Goal: Information Seeking & Learning: Learn about a topic

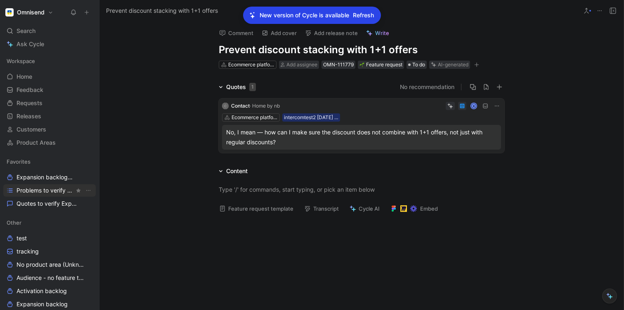
click at [33, 190] on span "Problems to verify Expansion" at bounding box center [46, 191] width 58 height 8
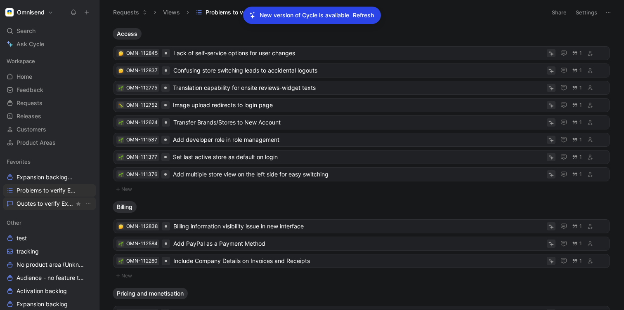
click at [25, 206] on span "Quotes to verify Expansion" at bounding box center [46, 204] width 58 height 8
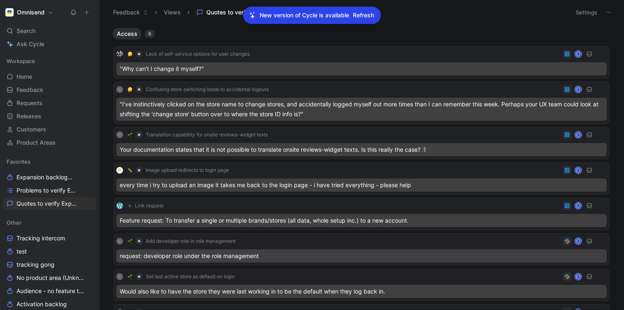
click at [187, 41] on div "Lack of self-service options for user changes K "Why can't I change it myself?"…" at bounding box center [361, 190] width 504 height 300
click at [275, 55] on div "Lack of self-service options for user changes K" at bounding box center [361, 54] width 490 height 10
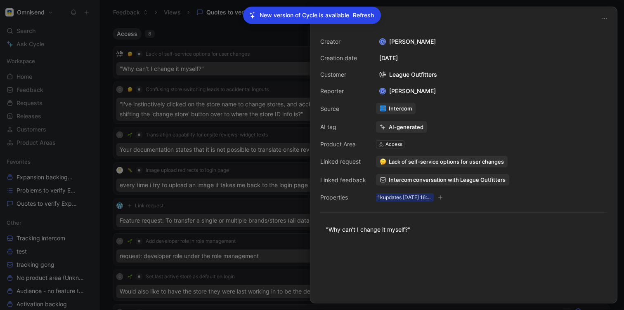
click at [266, 32] on div at bounding box center [312, 155] width 624 height 310
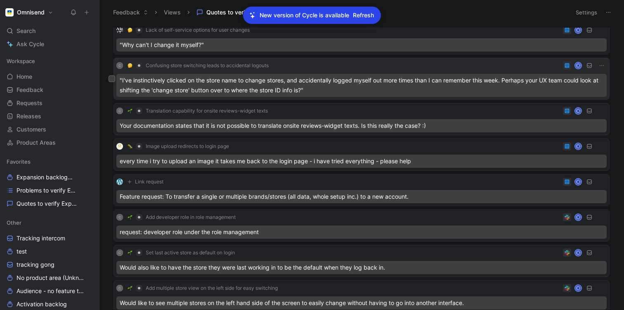
scroll to position [26, 0]
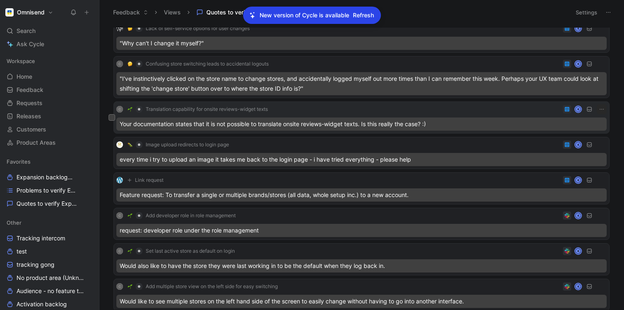
click at [293, 108] on div "C Translation capability for onsite reviews-widget texts K" at bounding box center [361, 109] width 490 height 10
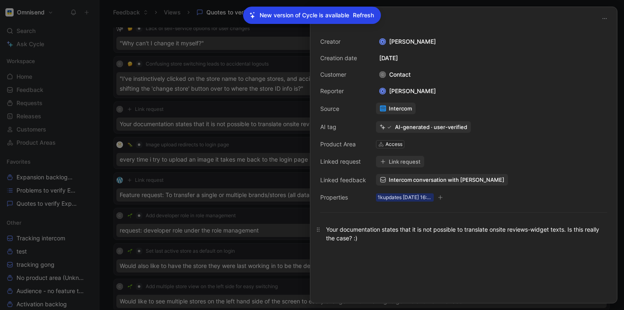
click at [495, 231] on div "Your documentation states that it is not possible to translate onsite reviews-w…" at bounding box center [463, 233] width 275 height 17
click at [477, 237] on div "Your documentation states that it is not possible to translate onsite reviews-w…" at bounding box center [463, 233] width 275 height 17
click at [480, 230] on div "Your documentation states that it is not possible to translate onsite reviews-w…" at bounding box center [463, 233] width 275 height 17
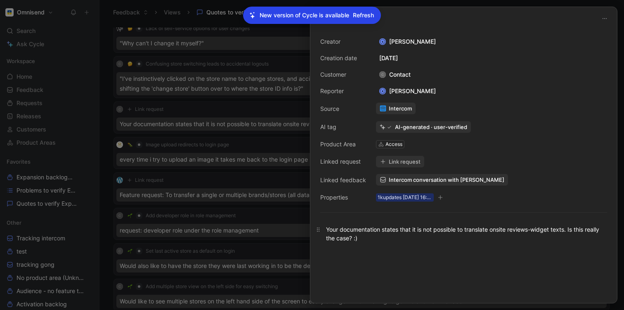
click at [480, 230] on div "Your documentation states that it is not possible to translate onsite reviews-w…" at bounding box center [463, 233] width 275 height 17
click at [398, 243] on p "Your documentation states that it is not possible to translate onsite reviews-w…" at bounding box center [463, 234] width 307 height 22
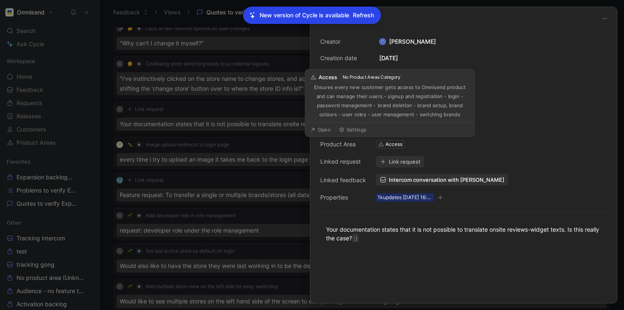
click at [382, 145] on icon at bounding box center [381, 145] width 6 height 6
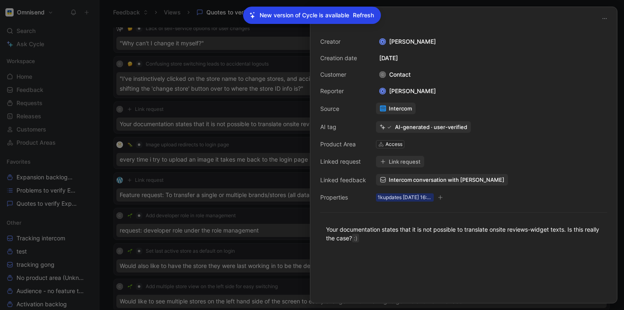
click at [380, 144] on icon at bounding box center [381, 145] width 6 height 6
click at [386, 144] on div "Access" at bounding box center [394, 144] width 17 height 8
click at [391, 144] on div "Access" at bounding box center [394, 144] width 17 height 8
click at [404, 180] on span "Intercom conversation with Saaren Taika" at bounding box center [447, 179] width 116 height 7
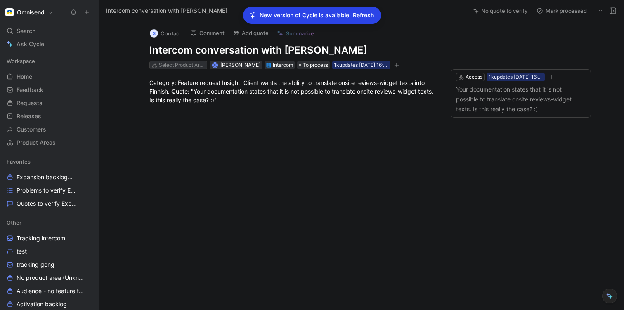
click at [180, 62] on div "Select Product Areas" at bounding box center [182, 65] width 46 height 8
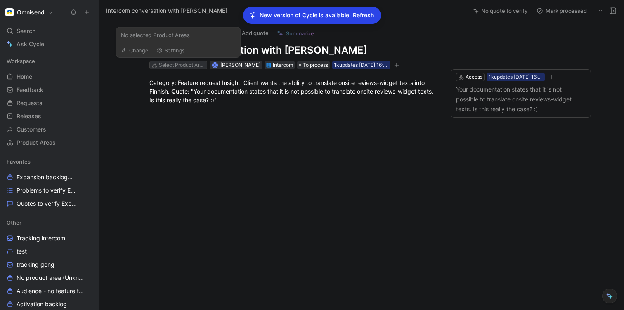
click at [171, 66] on div "Select Product Areas" at bounding box center [182, 65] width 46 height 8
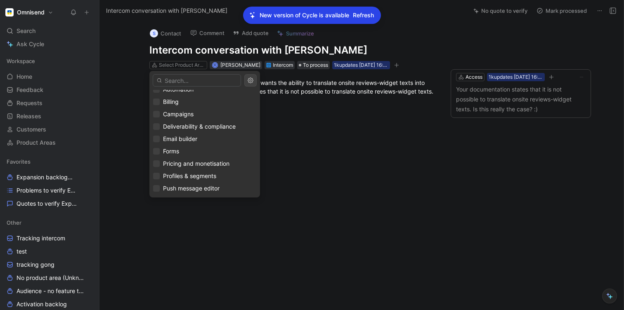
scroll to position [94, 0]
click at [166, 82] on input "text" at bounding box center [197, 80] width 88 height 12
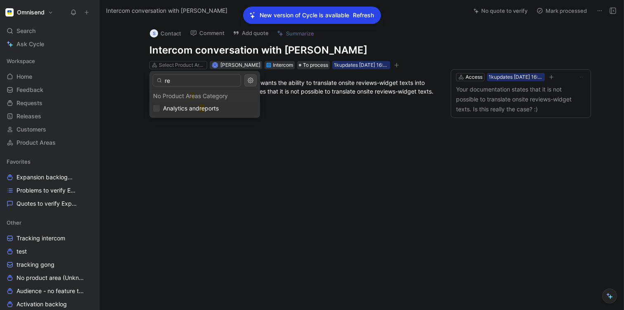
scroll to position [0, 0]
type input "r"
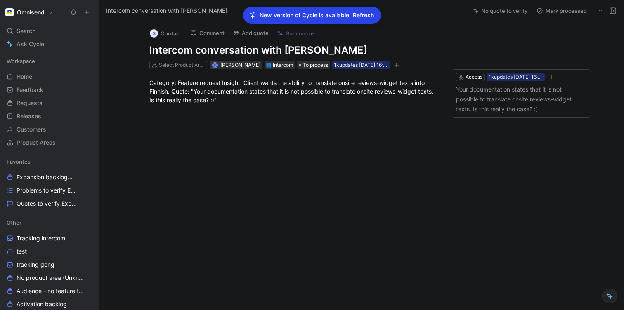
click at [173, 60] on div "S Contact Comment Add quote Summarize Intercom conversation with Saaren Taika S…" at bounding box center [292, 45] width 317 height 49
click at [173, 64] on div "Select Product Areas" at bounding box center [182, 65] width 46 height 8
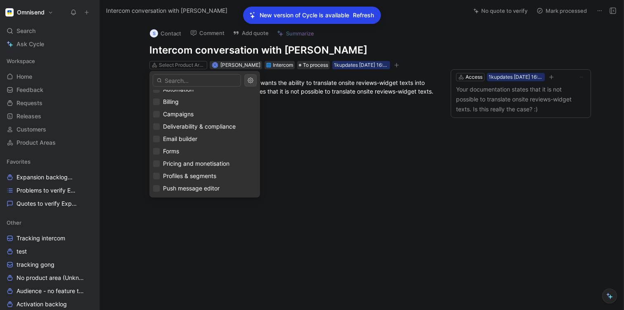
scroll to position [87, 0]
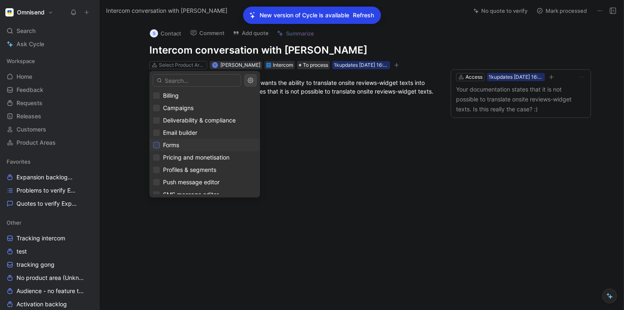
click at [158, 147] on icon at bounding box center [156, 145] width 5 height 5
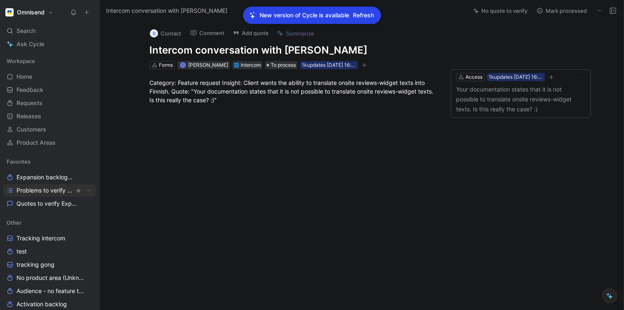
click at [28, 189] on span "Problems to verify Expansion" at bounding box center [46, 191] width 58 height 8
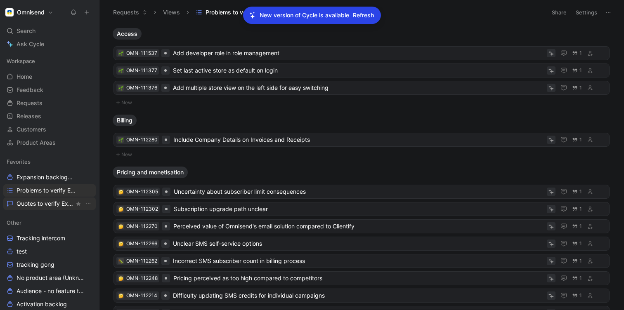
click at [28, 204] on span "Quotes to verify Expansion" at bounding box center [46, 204] width 58 height 8
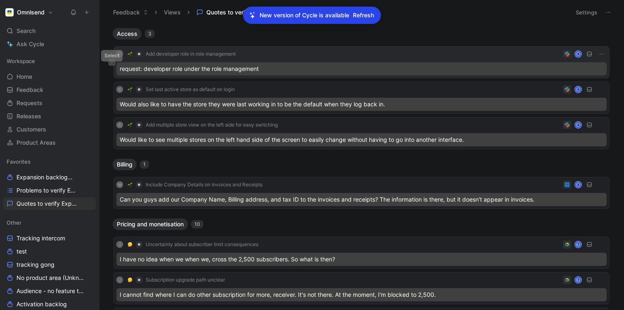
click at [111, 62] on icon at bounding box center [112, 63] width 2 height 2
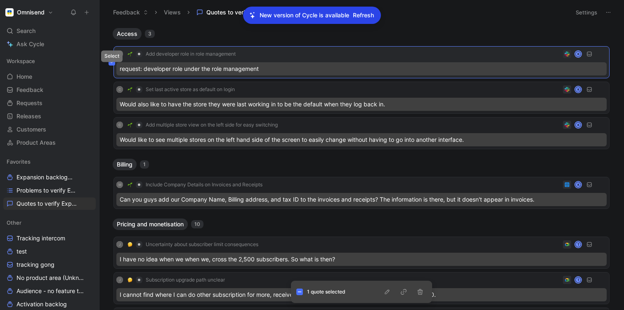
click at [113, 61] on icon at bounding box center [111, 62] width 3 height 3
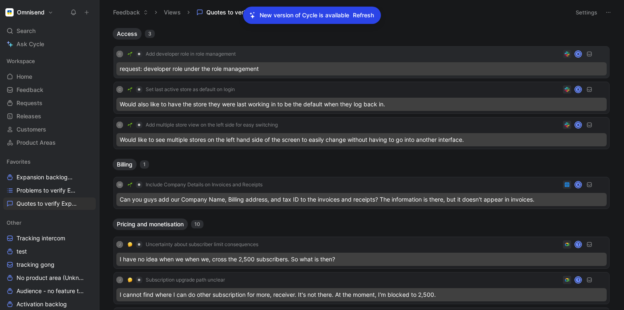
click at [365, 14] on span "Refresh" at bounding box center [363, 15] width 21 height 10
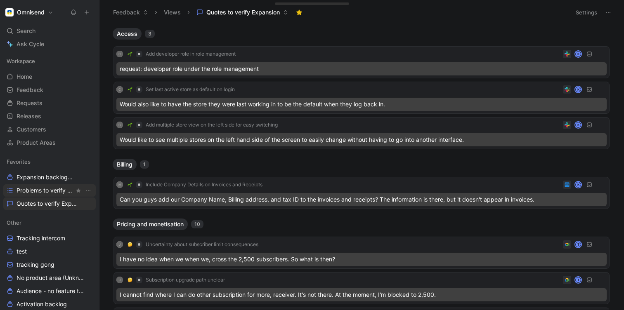
click at [26, 189] on span "Problems to verify Expansion" at bounding box center [46, 191] width 58 height 8
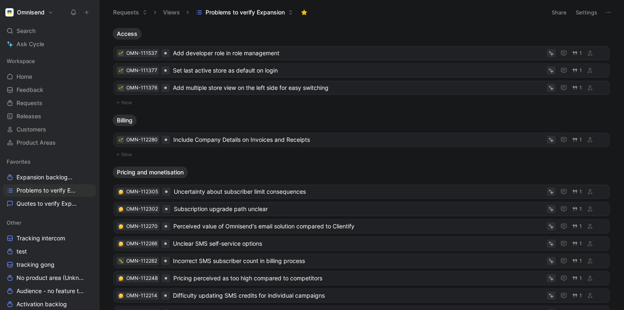
scroll to position [81, 0]
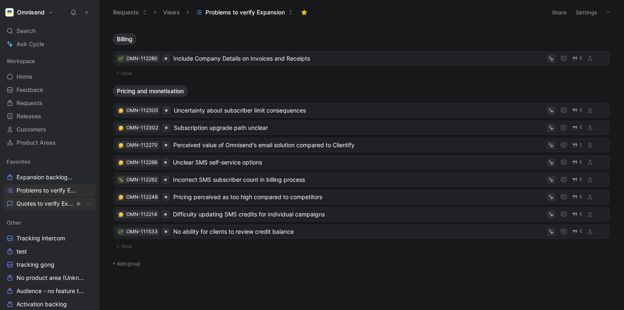
click at [21, 204] on span "Quotes to verify Expansion" at bounding box center [46, 204] width 58 height 8
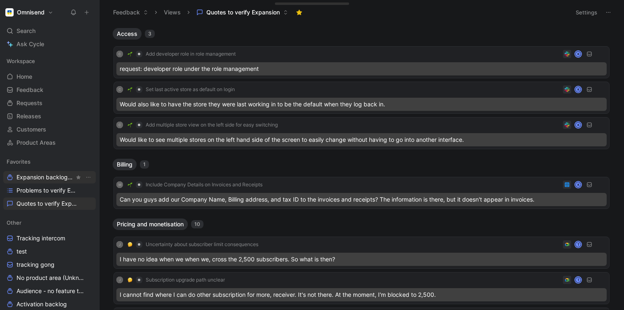
click at [27, 176] on span "Expansion backlog Other" at bounding box center [46, 177] width 58 height 9
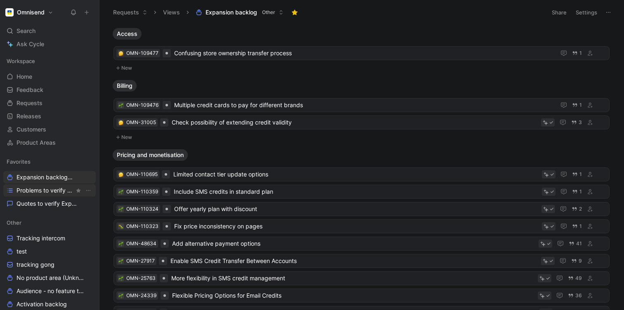
click at [32, 193] on span "Problems to verify Expansion" at bounding box center [46, 191] width 58 height 8
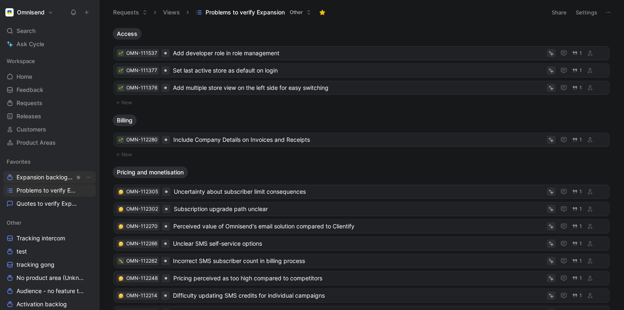
click at [26, 176] on span "Expansion backlog Other" at bounding box center [46, 177] width 58 height 9
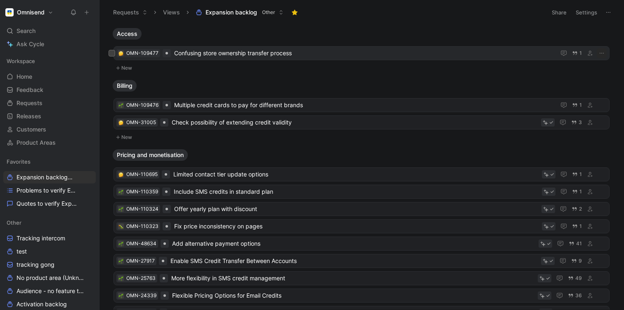
click at [219, 55] on span "Confusing store ownership transfer process" at bounding box center [363, 53] width 378 height 10
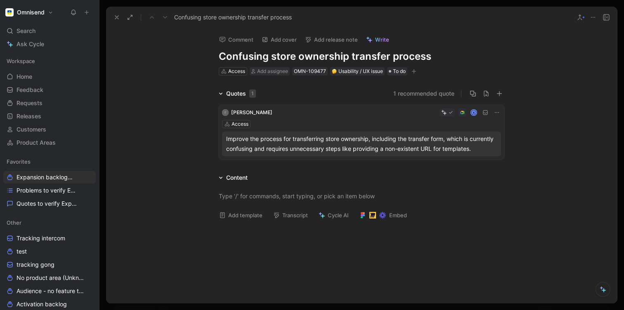
click at [116, 21] on button at bounding box center [117, 18] width 12 height 12
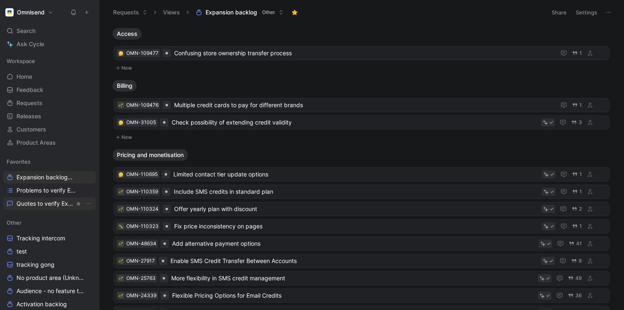
click at [32, 197] on div "Favorites Expansion backlog Other Problems to verify Expansion Quotes to verify…" at bounding box center [49, 183] width 92 height 54
click at [31, 205] on span "Quotes to verify Expansion" at bounding box center [46, 204] width 58 height 8
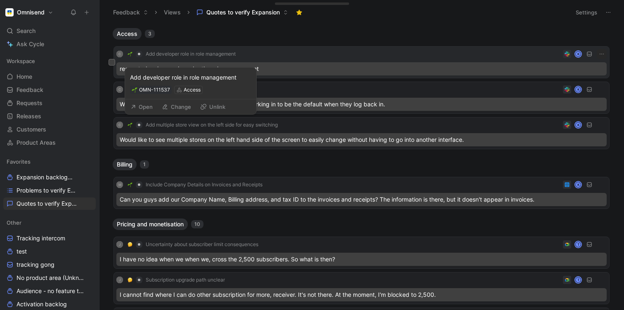
click at [202, 55] on span "Add developer role in role management" at bounding box center [191, 54] width 90 height 7
click at [130, 54] on img at bounding box center [130, 54] width 5 height 5
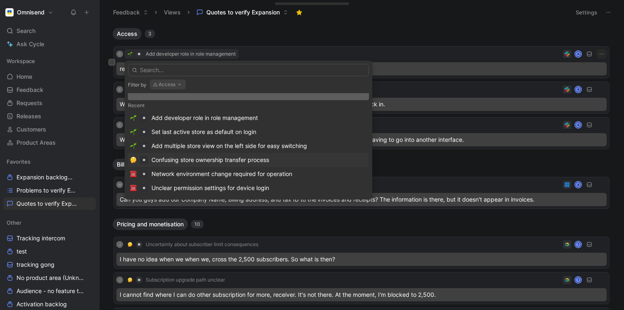
scroll to position [32, 0]
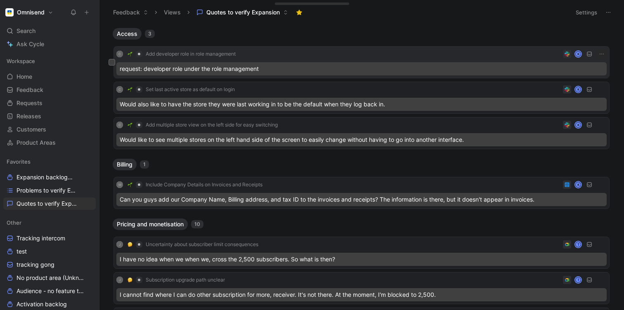
click at [260, 68] on div "request: developer role under the role management" at bounding box center [361, 68] width 490 height 13
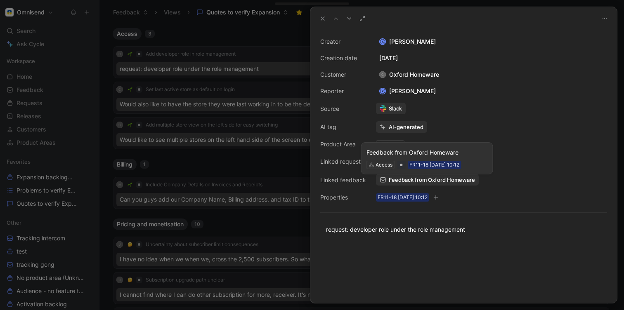
click at [401, 179] on span "Feedback from Oxford Homeware" at bounding box center [432, 179] width 86 height 7
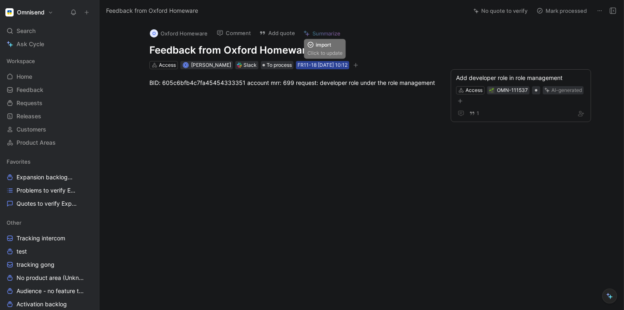
click at [321, 66] on div "FR11-18 [DATE] 10:12" at bounding box center [323, 65] width 50 height 8
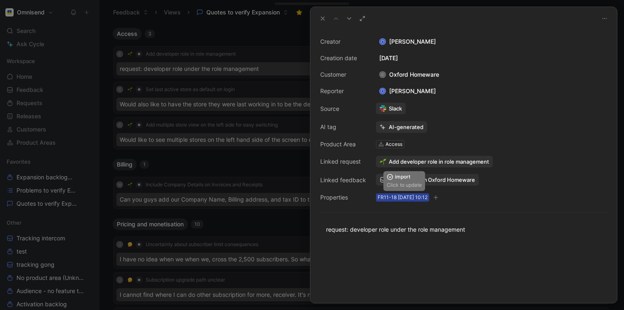
click at [390, 197] on div "FR11-18 [DATE] 10:12" at bounding box center [403, 198] width 50 height 8
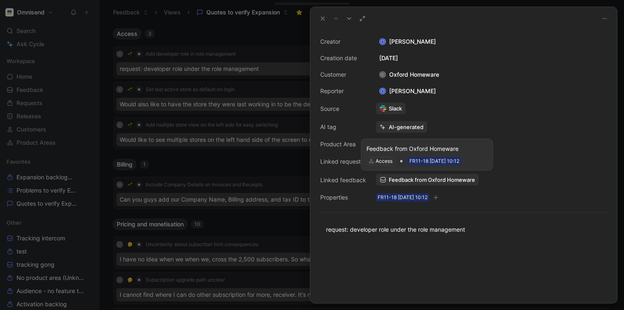
click at [402, 181] on span "Feedback from Oxford Homeware" at bounding box center [432, 179] width 86 height 7
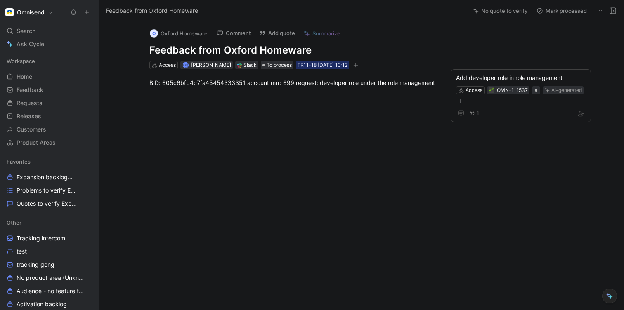
click at [265, 91] on div "BID: 605c6bfb4c7fa45454333351 account mrr: 699 request: developer role under th…" at bounding box center [292, 82] width 351 height 27
click at [306, 67] on div "FR11-18 [DATE] 10:12" at bounding box center [323, 65] width 50 height 8
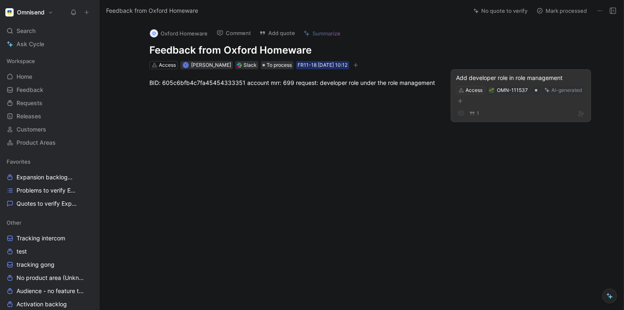
click at [514, 109] on div "1" at bounding box center [521, 114] width 130 height 10
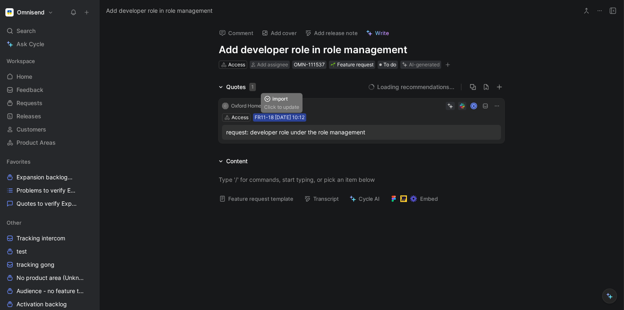
click at [290, 119] on div "FR11-18 [DATE] 10:12" at bounding box center [280, 118] width 50 height 8
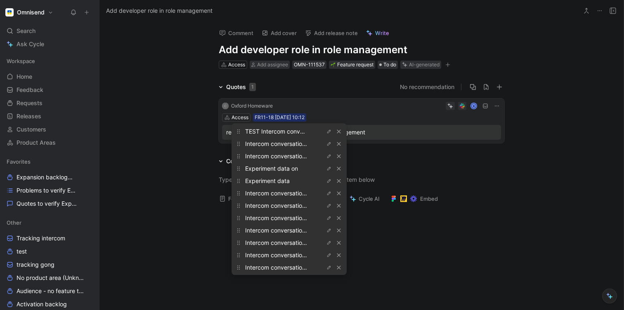
scroll to position [283, 0]
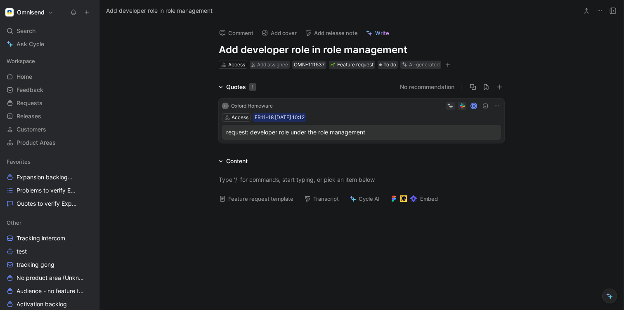
click at [143, 54] on div "Comment Add cover Add release note Write Add developer role in role management …" at bounding box center [361, 165] width 524 height 289
click at [25, 184] on div "Favorites Expansion backlog Other Problems to verify Expansion Quotes to verify…" at bounding box center [49, 183] width 92 height 54
click at [25, 201] on span "Quotes to verify Expansion" at bounding box center [46, 204] width 58 height 8
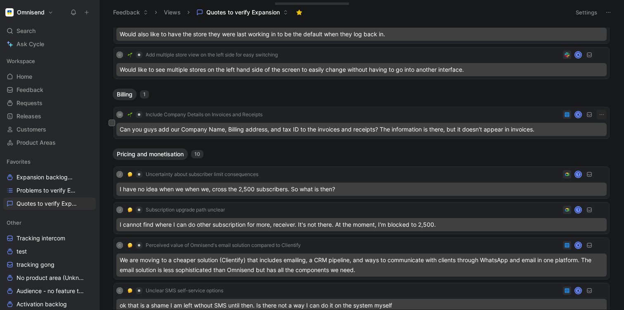
scroll to position [76, 0]
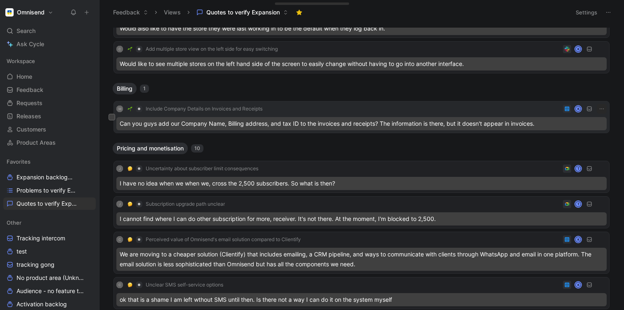
click at [312, 123] on div "Can you guys add our Company Name, Billing address, and tax ID to the invoices …" at bounding box center [361, 123] width 490 height 13
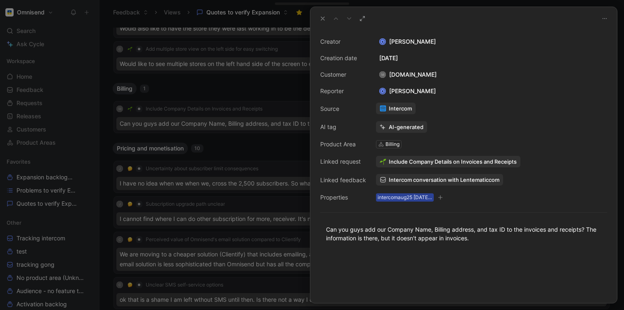
click at [391, 198] on div "intercomaug25 [DATE] 10:40" at bounding box center [405, 198] width 54 height 8
click at [399, 161] on span "Include Company Details on Invoices and Receipts" at bounding box center [453, 161] width 128 height 7
click at [381, 126] on icon at bounding box center [383, 127] width 6 height 6
click at [366, 128] on div "Creator K [PERSON_NAME] Creation date [DATE] Customer M [DOMAIN_NAME] Reporter …" at bounding box center [463, 120] width 287 height 166
click at [394, 75] on div "M [DOMAIN_NAME]" at bounding box center [408, 75] width 64 height 10
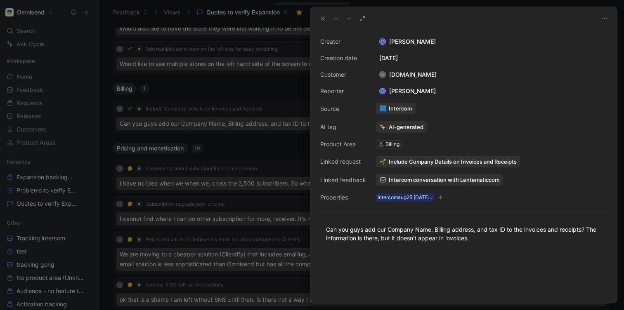
click at [394, 75] on div "M [DOMAIN_NAME]" at bounding box center [408, 75] width 64 height 10
copy div "[DOMAIN_NAME]"
click at [362, 73] on div "Customer" at bounding box center [343, 75] width 46 height 10
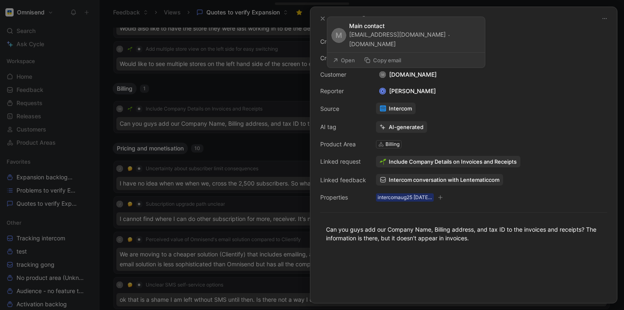
drag, startPoint x: 352, startPoint y: 35, endPoint x: 431, endPoint y: 35, distance: 78.8
click at [431, 35] on div "[EMAIL_ADDRESS][DOMAIN_NAME] · [DOMAIN_NAME]" at bounding box center [414, 40] width 131 height 19
copy div "[EMAIL_ADDRESS][DOMAIN_NAME]"
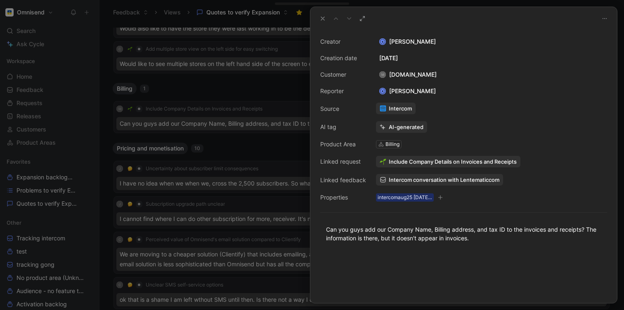
click at [360, 78] on div "Customer" at bounding box center [343, 75] width 46 height 10
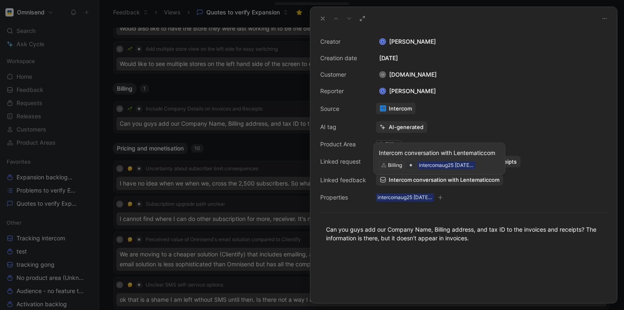
click at [453, 133] on div "AI-generated" at bounding box center [491, 127] width 231 height 12
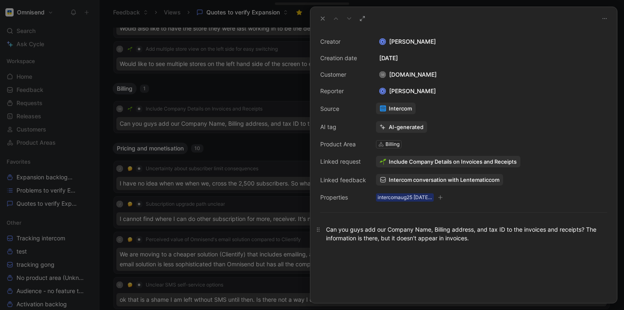
click at [419, 233] on div "Can you guys add our Company Name, Billing address, and tax ID to the invoices …" at bounding box center [463, 233] width 275 height 17
click at [388, 199] on div "intercomaug25 [DATE] 10:40" at bounding box center [405, 198] width 54 height 8
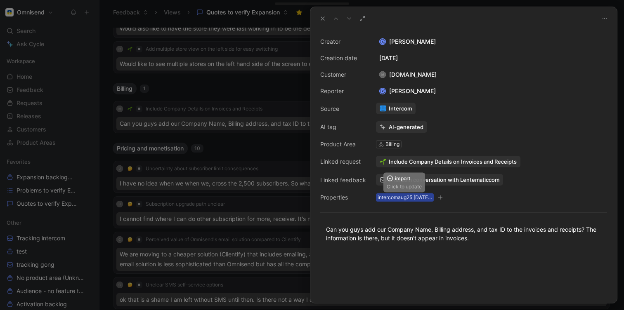
click at [411, 197] on div "intercomaug25 [DATE] 10:40" at bounding box center [405, 198] width 54 height 8
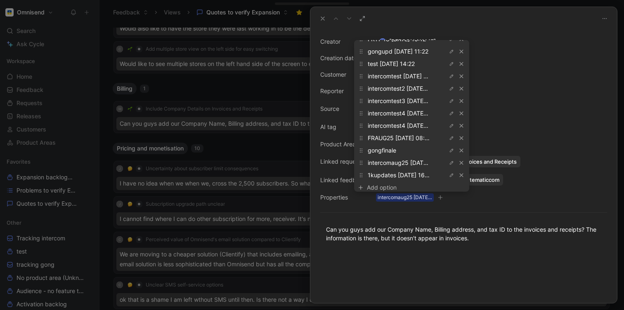
scroll to position [675, 0]
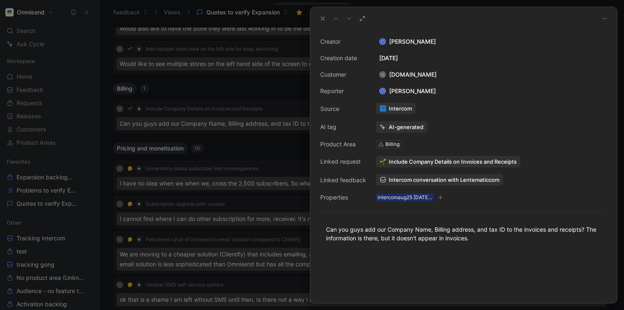
click at [225, 90] on div at bounding box center [312, 155] width 624 height 310
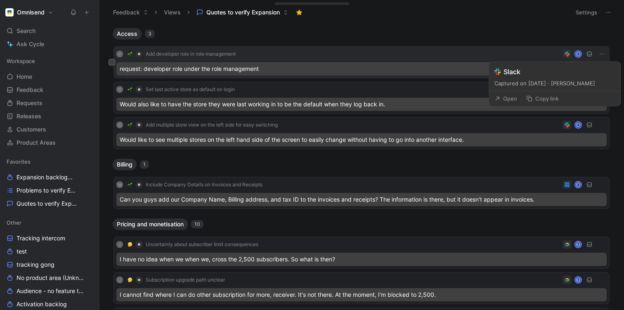
click at [566, 55] on use at bounding box center [567, 54] width 5 height 5
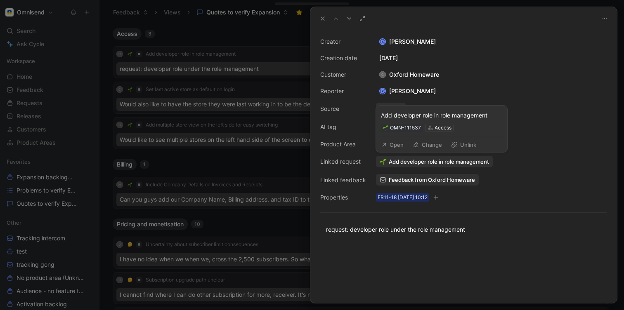
click at [440, 160] on span "Add developer role in role management" at bounding box center [439, 161] width 100 height 7
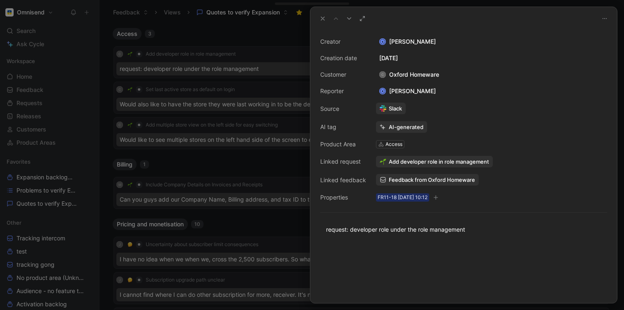
click at [409, 180] on span "Feedback from Oxford Homeware" at bounding box center [432, 179] width 86 height 7
click at [398, 71] on div "C Oxford Homeware" at bounding box center [409, 75] width 66 height 10
click at [392, 77] on div "C Oxford Homeware" at bounding box center [409, 75] width 66 height 10
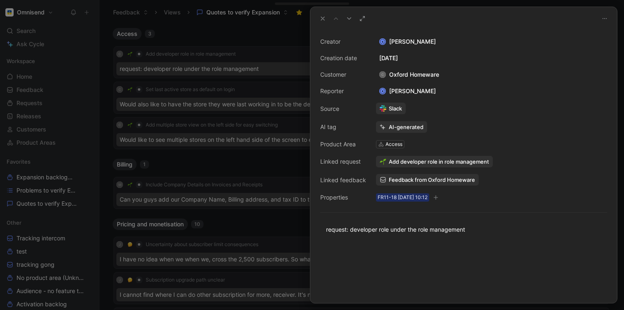
click at [392, 77] on div "C Oxford Homeware" at bounding box center [409, 75] width 66 height 10
click at [392, 76] on div "C Oxford Homeware" at bounding box center [409, 75] width 66 height 10
click at [387, 72] on div "C Oxford Homeware" at bounding box center [409, 75] width 66 height 10
click at [394, 62] on div "[DATE]" at bounding box center [491, 58] width 231 height 10
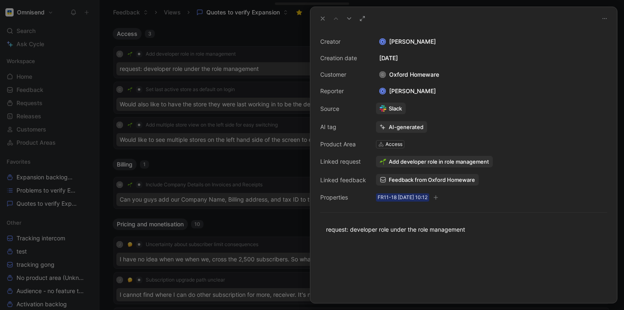
click at [402, 98] on div "Creator K [PERSON_NAME] Creation date [DATE] Customer C Oxford Homeware Reporte…" at bounding box center [463, 120] width 287 height 166
click at [406, 181] on span "Feedback from Oxford Homeware" at bounding box center [432, 179] width 86 height 7
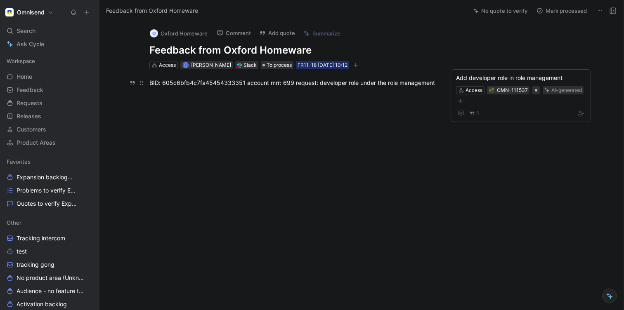
click at [382, 81] on div "BID: 605c6bfb4c7fa45454333351 account mrr: 699 request: developer role under th…" at bounding box center [292, 82] width 286 height 9
click at [210, 118] on div at bounding box center [292, 142] width 351 height 93
click at [277, 112] on div at bounding box center [292, 142] width 351 height 93
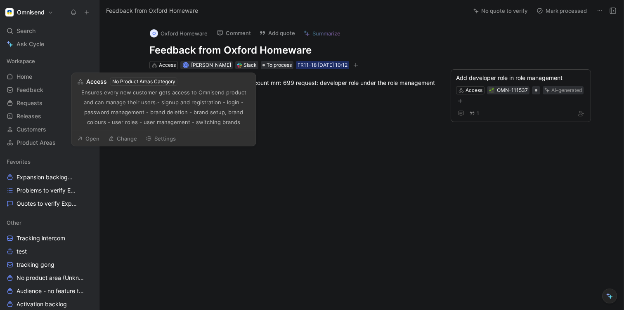
click at [328, 99] on div at bounding box center [292, 142] width 351 height 93
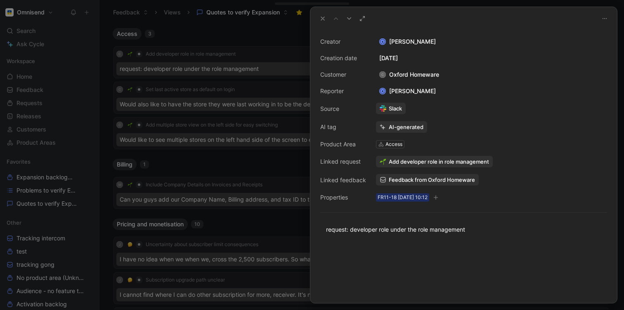
click at [389, 108] on link "Slack" at bounding box center [391, 109] width 30 height 12
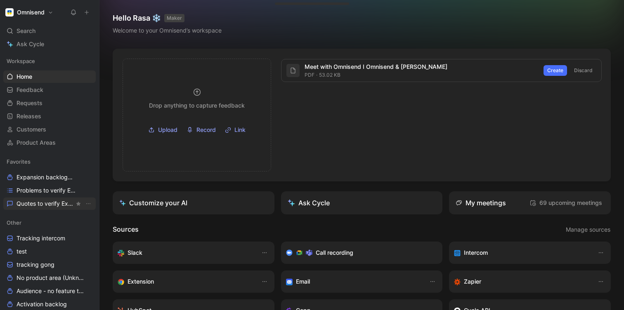
click at [32, 200] on span "Quotes to verify Expansion" at bounding box center [46, 204] width 58 height 8
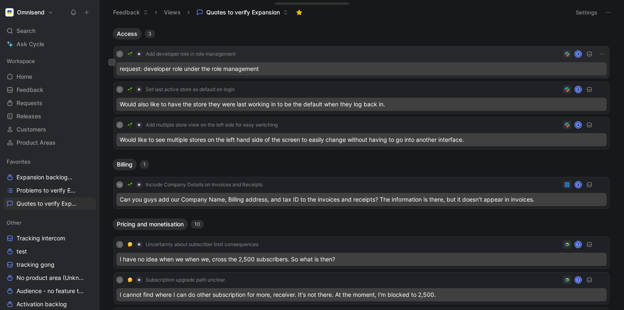
click at [566, 55] on icon at bounding box center [567, 54] width 5 height 5
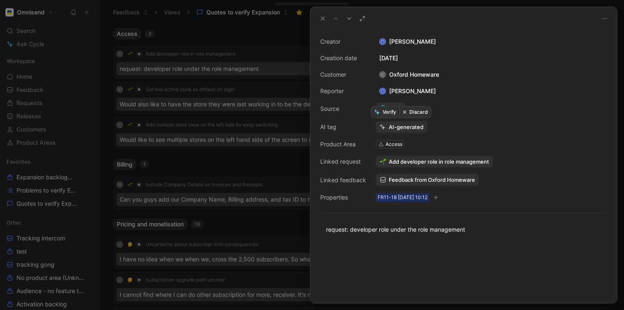
click at [389, 110] on button "Verify" at bounding box center [385, 112] width 28 height 12
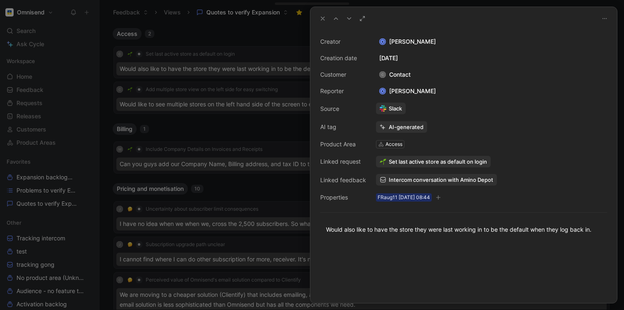
click at [219, 71] on div at bounding box center [312, 155] width 624 height 310
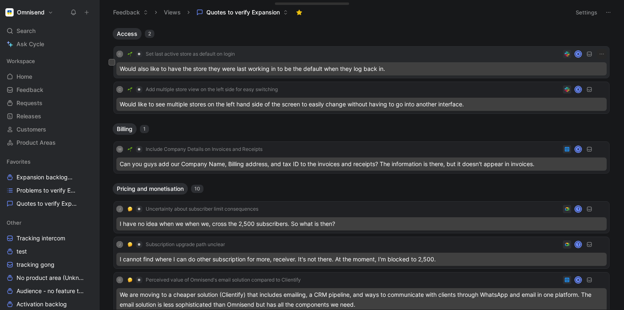
click at [568, 54] on icon at bounding box center [567, 54] width 5 height 5
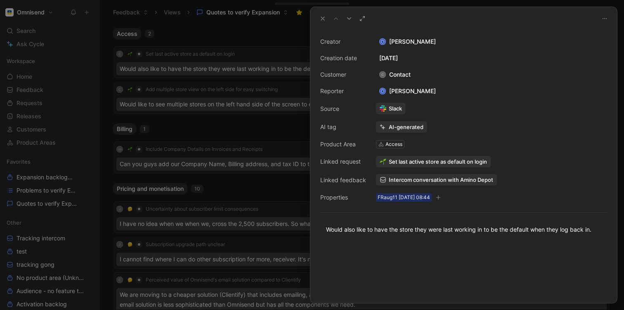
click at [389, 128] on div "AI-generated" at bounding box center [406, 126] width 35 height 7
click at [378, 126] on button "AI-generated" at bounding box center [401, 127] width 51 height 12
click at [367, 125] on div "Creator K Kasparas Toliušis Creation date August 11, 2025 Customer C Contact Re…" at bounding box center [463, 120] width 287 height 166
click at [381, 125] on icon at bounding box center [381, 126] width 2 height 2
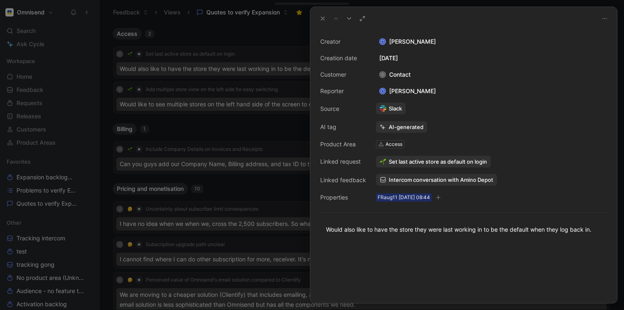
click at [381, 125] on icon at bounding box center [381, 126] width 2 height 2
click at [419, 144] on div "Creator K Kasparas Toliušis Creation date August 11, 2025 Customer C Contact Re…" at bounding box center [463, 120] width 287 height 166
click at [418, 128] on div "AI-generated" at bounding box center [406, 126] width 35 height 7
click at [389, 234] on div "Would also like to have the store they were last working in to be the default w…" at bounding box center [463, 229] width 275 height 9
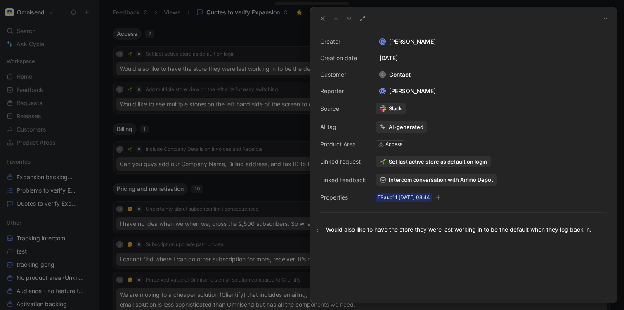
click at [389, 234] on div "Would also like to have the store they were last working in to be the default w…" at bounding box center [463, 229] width 275 height 9
click at [338, 120] on div "Creator K Kasparas Toliušis Creation date August 11, 2025 Customer C Contact Re…" at bounding box center [463, 120] width 287 height 166
click at [394, 126] on div "AI-generated" at bounding box center [406, 126] width 35 height 7
click at [388, 112] on button "Verify" at bounding box center [385, 112] width 28 height 12
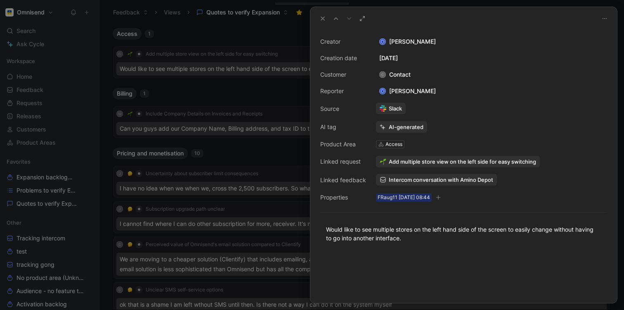
click at [185, 85] on div at bounding box center [312, 155] width 624 height 310
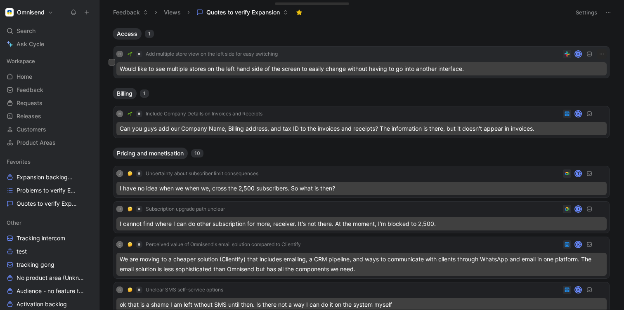
click at [166, 71] on div "Would like to see multiple stores on the left hand side of the screen to easily…" at bounding box center [361, 68] width 490 height 13
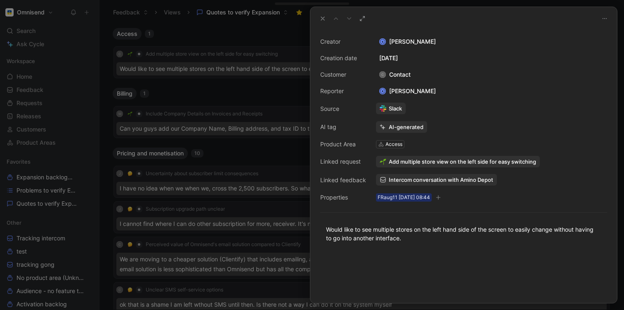
click at [382, 126] on icon at bounding box center [383, 127] width 6 height 6
click at [383, 114] on button "Verify" at bounding box center [385, 112] width 28 height 12
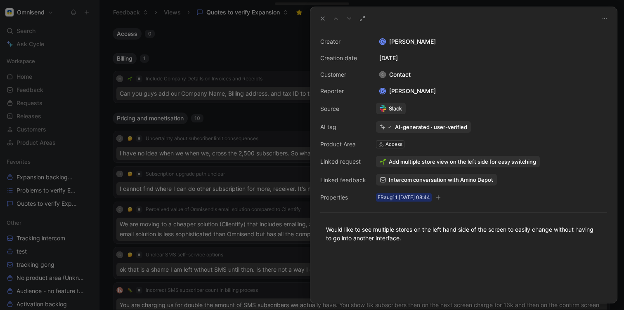
click at [225, 54] on div at bounding box center [312, 155] width 624 height 310
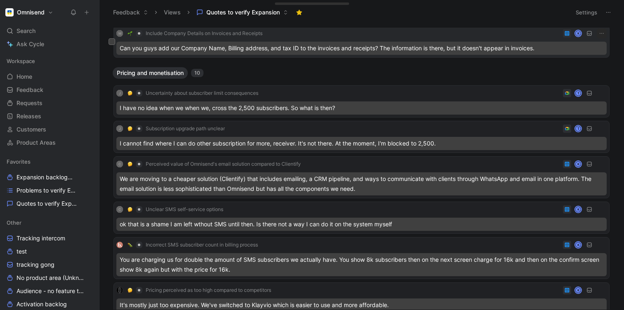
scroll to position [43, 0]
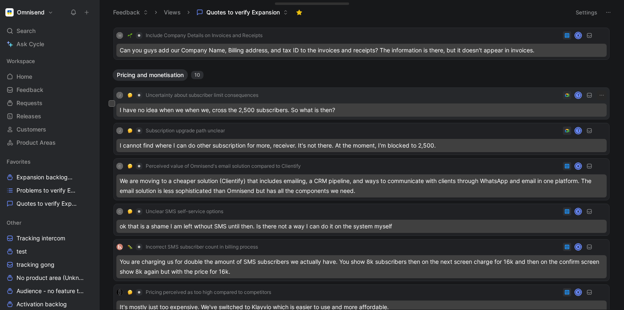
click at [497, 99] on div "J Uncertainty about subscriber limit consequences T" at bounding box center [361, 95] width 490 height 10
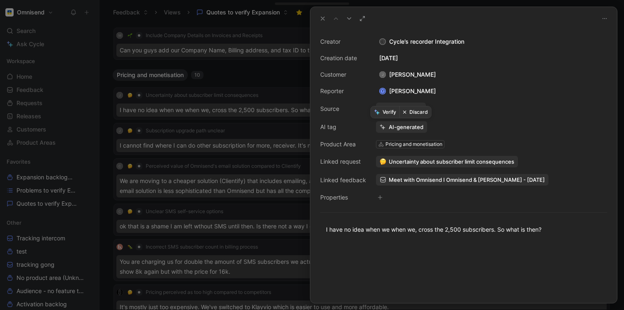
click at [386, 111] on button "Verify" at bounding box center [385, 112] width 28 height 12
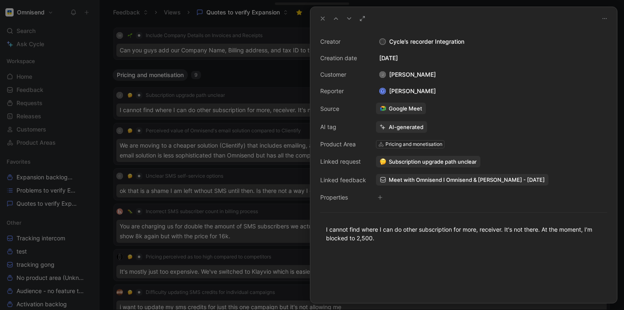
click at [252, 81] on div at bounding box center [312, 155] width 624 height 310
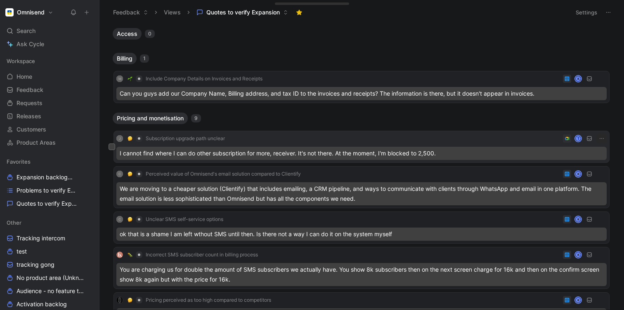
click at [251, 152] on div "I cannot find where I can do other subscription for more, receiver. It's not th…" at bounding box center [361, 153] width 490 height 13
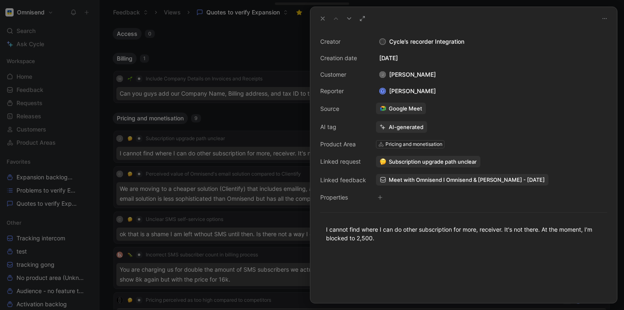
click at [411, 180] on span "Meet with Omnisend I Omnisend & Jean Pierre Hartl - 8/26/2025" at bounding box center [467, 179] width 156 height 7
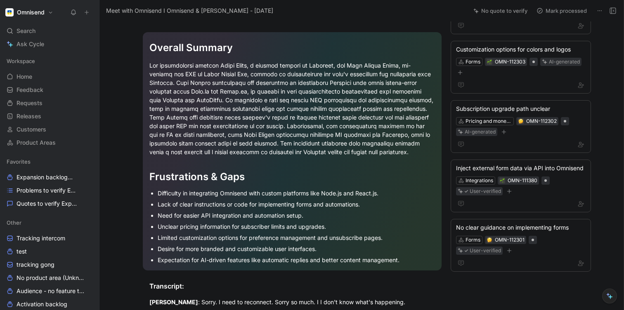
scroll to position [230, 0]
click at [301, 110] on div at bounding box center [292, 108] width 286 height 95
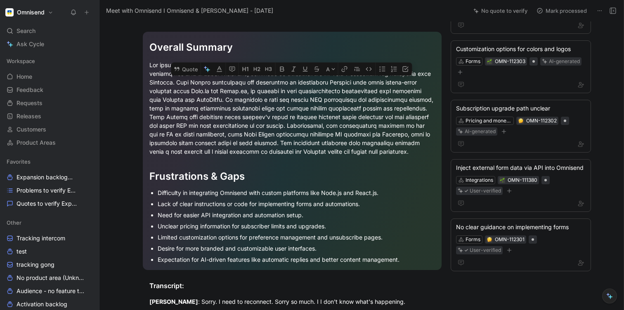
click at [301, 110] on div at bounding box center [292, 108] width 286 height 95
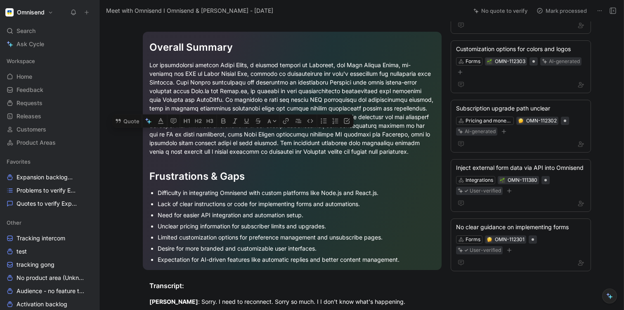
drag, startPoint x: 181, startPoint y: 117, endPoint x: 284, endPoint y: 138, distance: 104.9
click at [284, 138] on div at bounding box center [292, 108] width 286 height 95
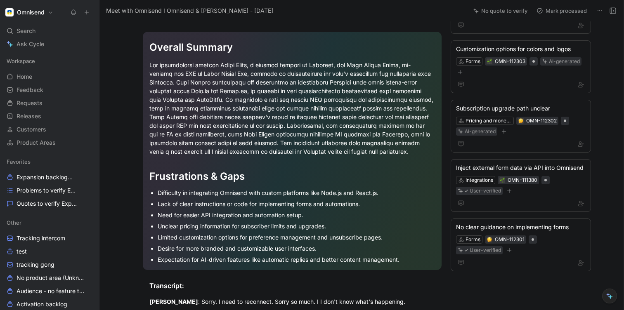
click at [237, 151] on div at bounding box center [292, 108] width 286 height 95
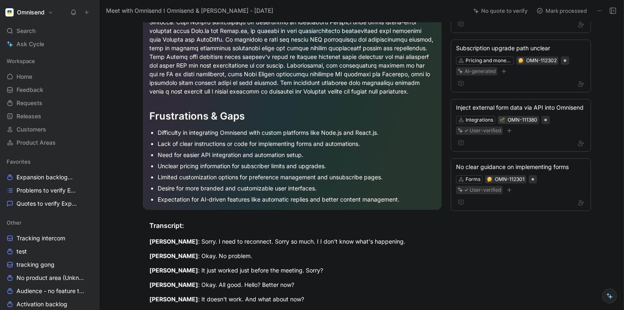
scroll to position [291, 0]
click at [231, 164] on div "Unclear pricing information for subscriber limits and upgrades." at bounding box center [296, 165] width 277 height 9
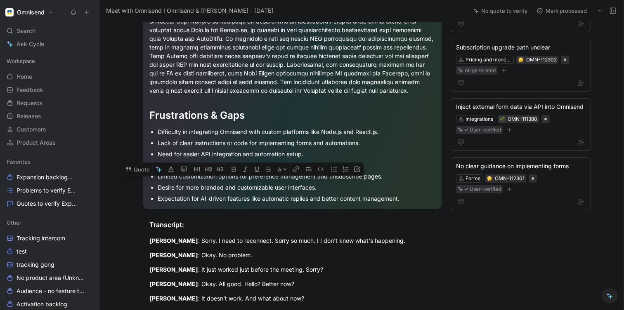
scroll to position [298, 0]
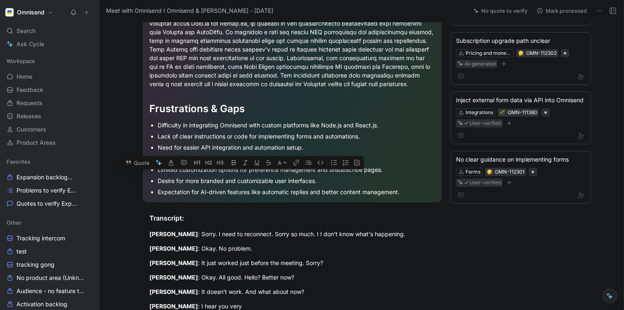
click at [317, 161] on div "Unclear pricing information for subscriber limits and upgrades." at bounding box center [296, 158] width 277 height 9
drag, startPoint x: 157, startPoint y: 158, endPoint x: 329, endPoint y: 159, distance: 171.7
click at [329, 159] on ul "Difficulty in integrating Omnisend with custom platforms like Node.js and React…" at bounding box center [292, 159] width 286 height 78
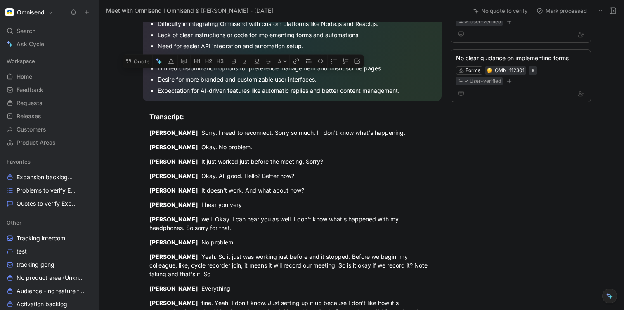
scroll to position [388, 0]
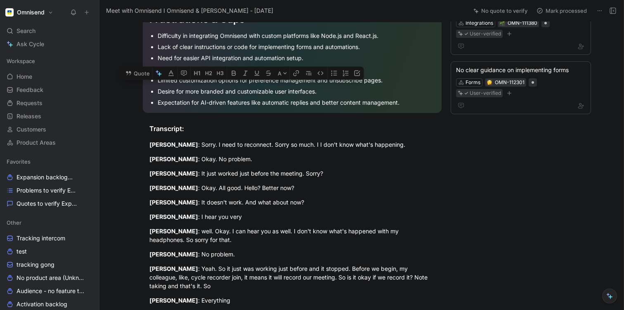
click at [259, 69] on div "Unclear pricing information for subscriber limits and upgrades." at bounding box center [296, 69] width 277 height 9
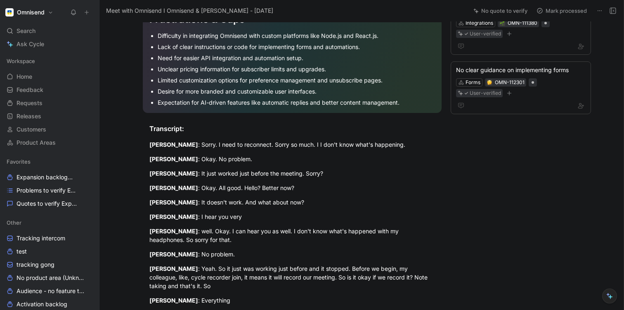
click at [259, 69] on div "Unclear pricing information for subscriber limits and upgrades." at bounding box center [296, 69] width 277 height 9
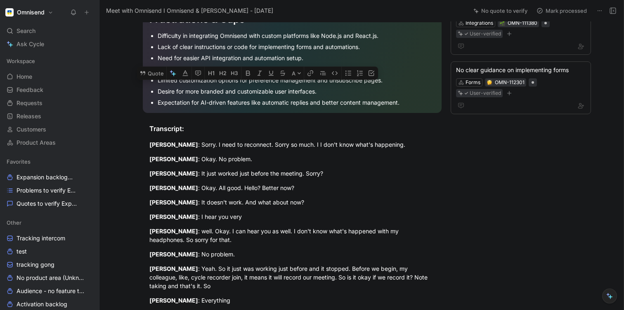
copy div "subscriber"
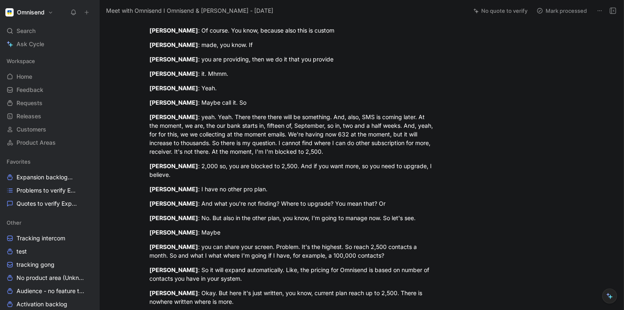
scroll to position [2016, 0]
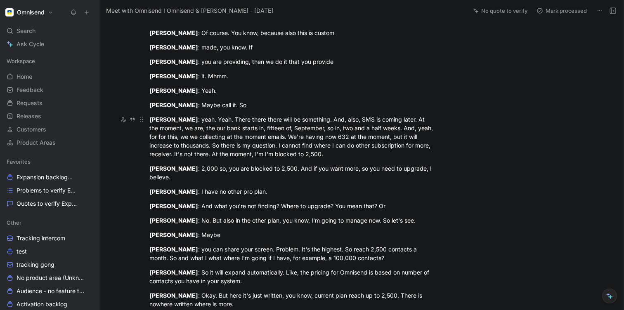
click at [220, 128] on div "Jean Pierre Hartl : yeah. Yeah. There there there will be something. And, also,…" at bounding box center [292, 136] width 286 height 43
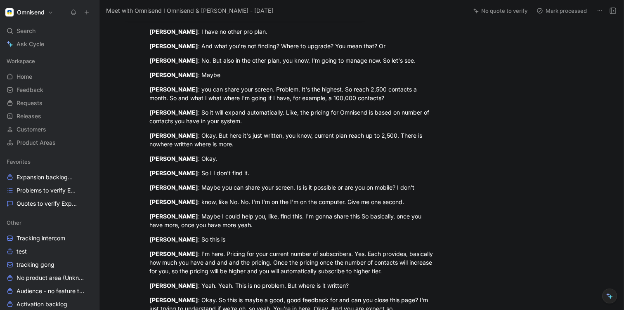
scroll to position [2180, 0]
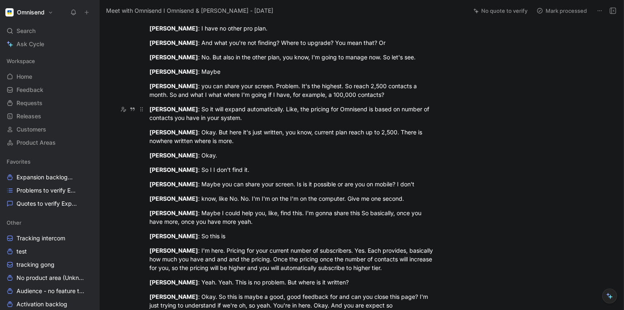
click at [179, 114] on div "Tadas Pukas : So it will expand automatically. Like, the pricing for Omnisend i…" at bounding box center [292, 113] width 286 height 17
click at [219, 169] on div "Jean Pierre Hartl : So I I don't find it." at bounding box center [292, 170] width 286 height 9
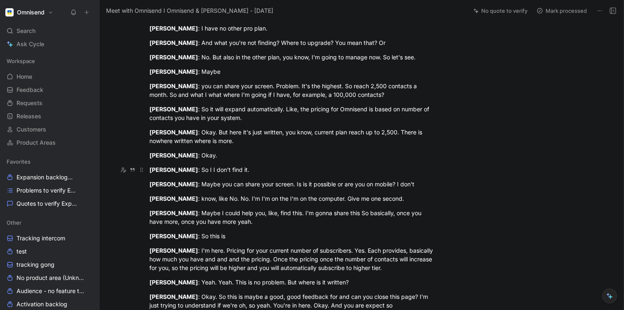
click at [219, 169] on div "Jean Pierre Hartl : So I I don't find it." at bounding box center [292, 170] width 286 height 9
click at [212, 186] on div "Tadas Pukas : Maybe you can share your screen. Is is it possible or are you on …" at bounding box center [292, 184] width 286 height 9
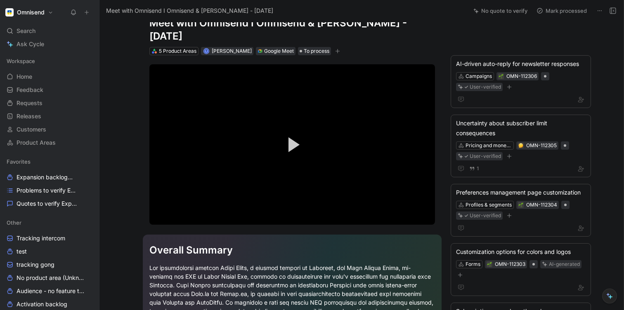
scroll to position [38, 0]
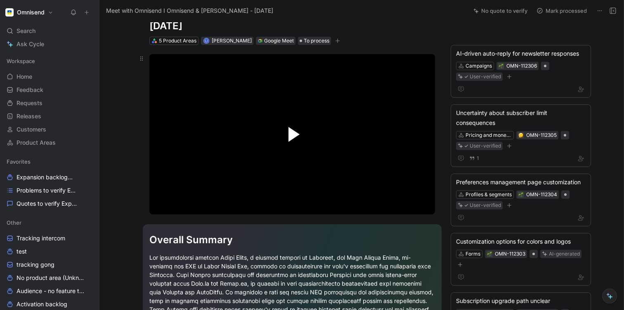
click at [295, 131] on span "Video Player" at bounding box center [294, 134] width 11 height 15
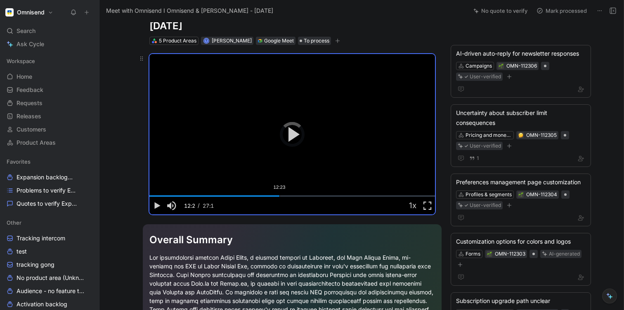
click at [279, 196] on div "Loaded : 5.50% 12:23 12:23" at bounding box center [292, 196] width 286 height 1
click at [283, 197] on div "Loaded : 46.03% 12:42 12:30" at bounding box center [292, 196] width 286 height 1
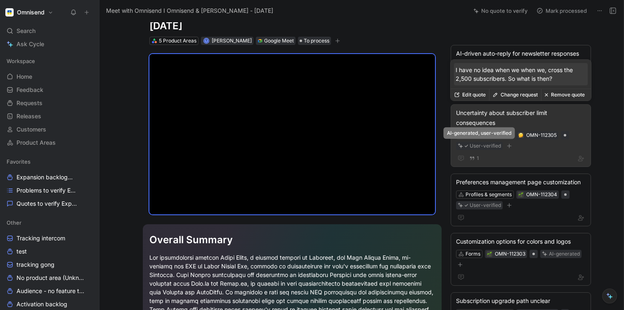
click at [460, 145] on icon at bounding box center [460, 145] width 5 height 5
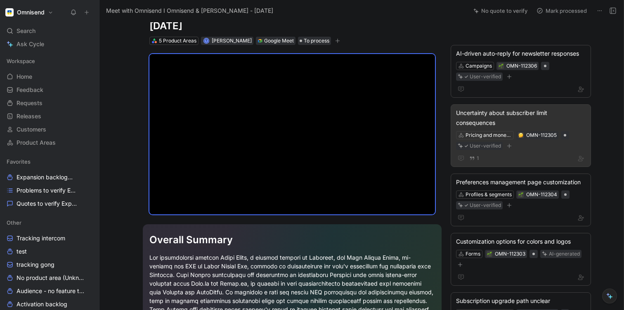
click at [462, 147] on icon at bounding box center [460, 145] width 5 height 5
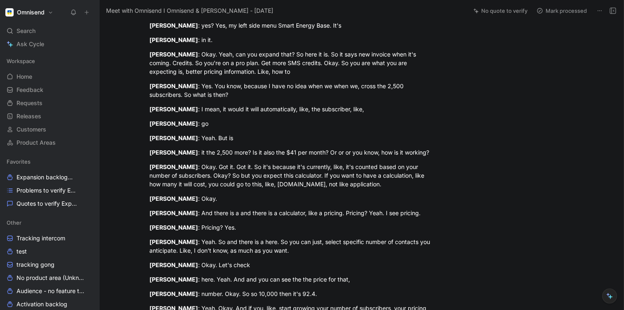
scroll to position [2557, 0]
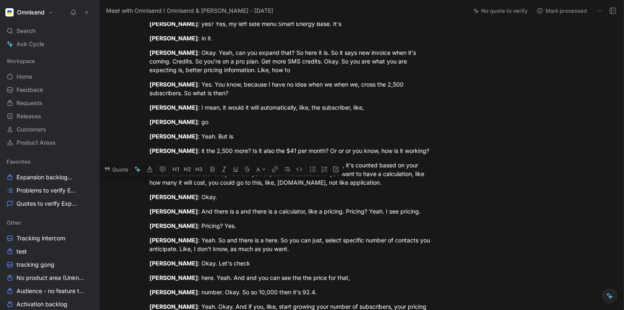
drag, startPoint x: 190, startPoint y: 165, endPoint x: 201, endPoint y: 166, distance: 10.9
click at [201, 166] on div "Tadas Pukas : Okay. Got it. Got it. So it's because it's currently, like, it's …" at bounding box center [292, 174] width 286 height 26
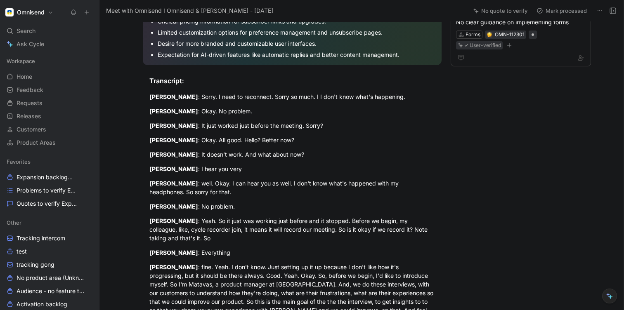
scroll to position [0, 0]
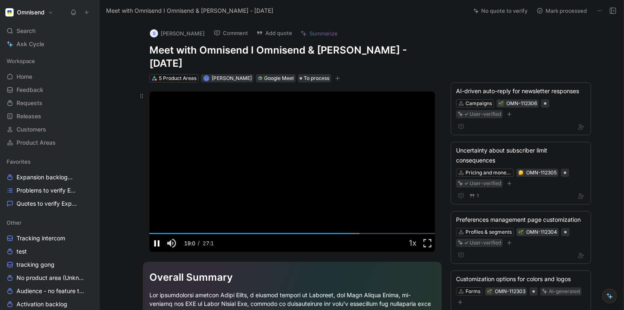
click at [157, 244] on span "Video Player" at bounding box center [156, 244] width 15 height 0
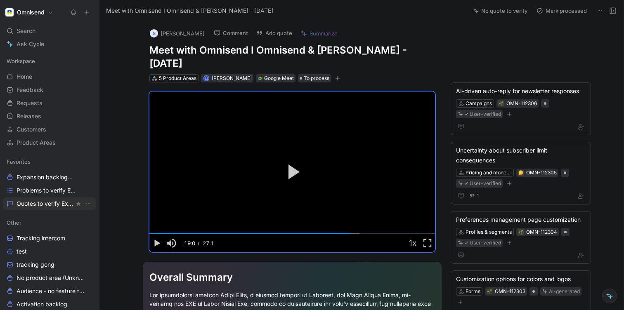
click at [29, 203] on span "Quotes to verify Expansion" at bounding box center [46, 204] width 58 height 8
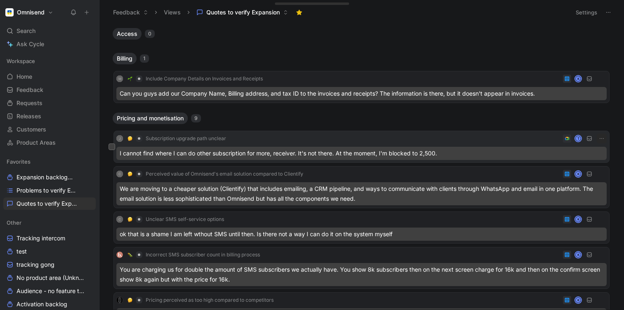
click at [171, 155] on div "I cannot find where I can do other subscription for more, receiver. It's not th…" at bounding box center [361, 153] width 490 height 13
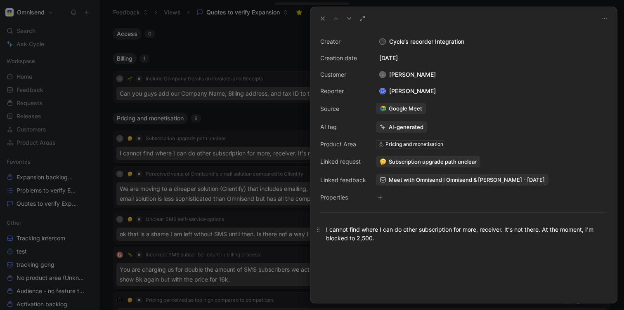
click at [418, 237] on div "I cannot find where I can do other subscription for more, receiver. It's not th…" at bounding box center [463, 233] width 275 height 17
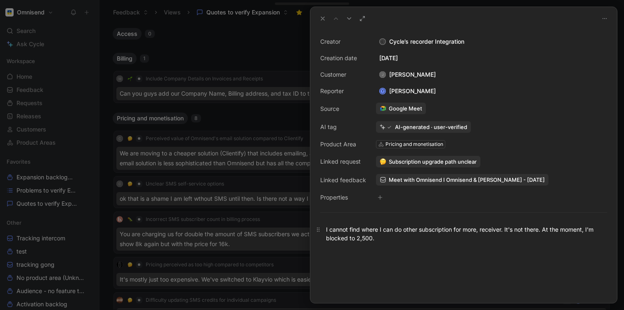
click at [383, 241] on div "I cannot find where I can do other subscription for more, receiver. It's not th…" at bounding box center [463, 233] width 275 height 17
click at [386, 241] on div "I cannot find where I can do other subscription for more, receiver. It's not th…" at bounding box center [463, 233] width 275 height 17
click at [324, 18] on icon at bounding box center [322, 18] width 7 height 7
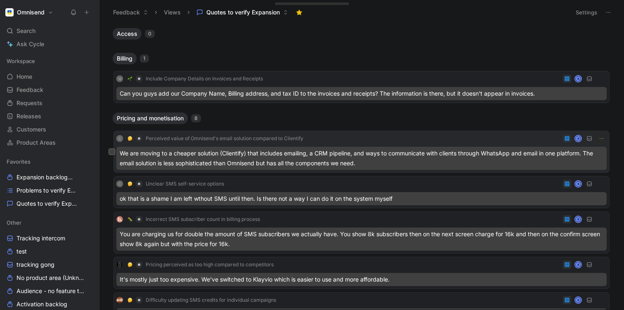
click at [362, 134] on div "C Perceived value of Omnisend's email solution compared to Clientify K" at bounding box center [361, 139] width 490 height 10
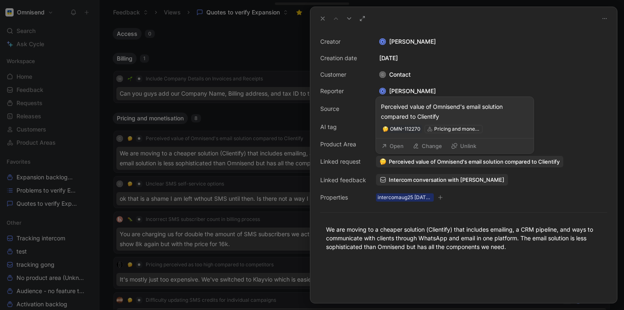
click at [400, 163] on span "Perceived value of Omnisend's email solution compared to Clientify" at bounding box center [474, 161] width 171 height 7
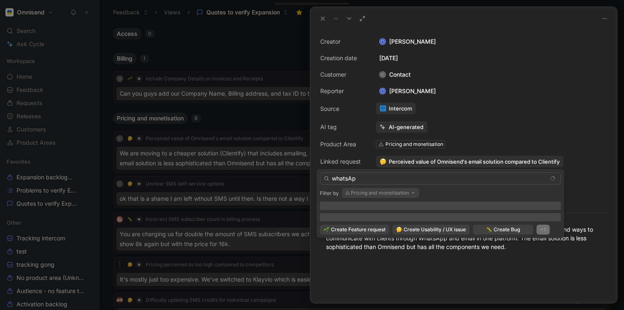
type input "whatsApp"
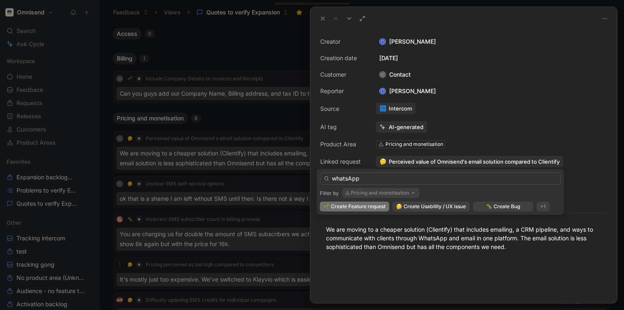
click at [362, 180] on input "whatsApp" at bounding box center [440, 179] width 241 height 12
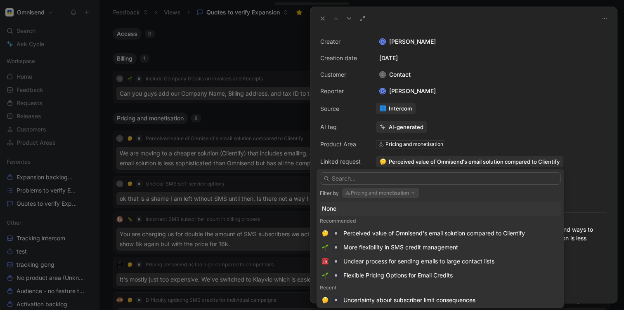
click at [355, 179] on input "text" at bounding box center [440, 179] width 241 height 12
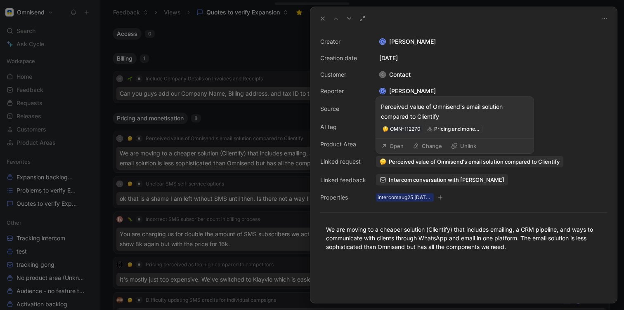
click at [395, 161] on span "Perceived value of Omnisend's email solution compared to Clientify" at bounding box center [474, 161] width 171 height 7
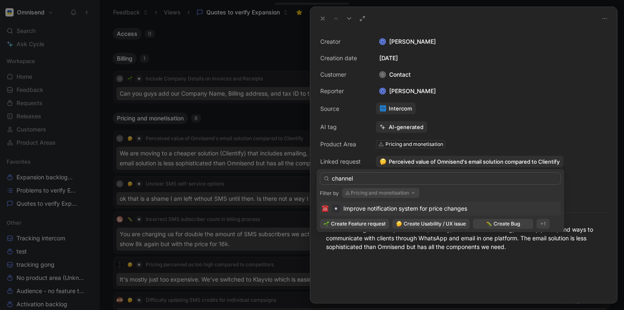
type input "channels"
click at [360, 180] on input "channels" at bounding box center [440, 179] width 241 height 12
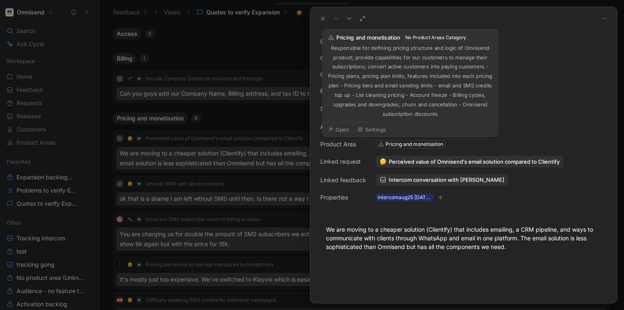
click at [381, 145] on icon at bounding box center [381, 145] width 6 height 6
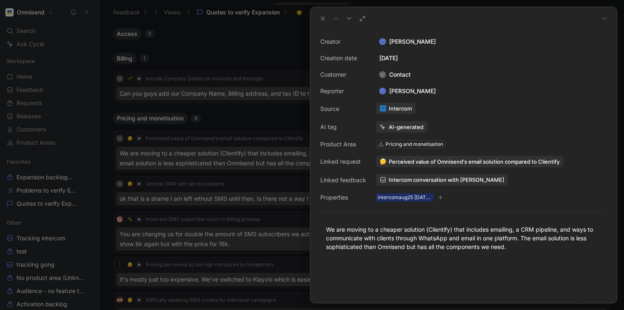
click at [175, 185] on div at bounding box center [312, 155] width 624 height 310
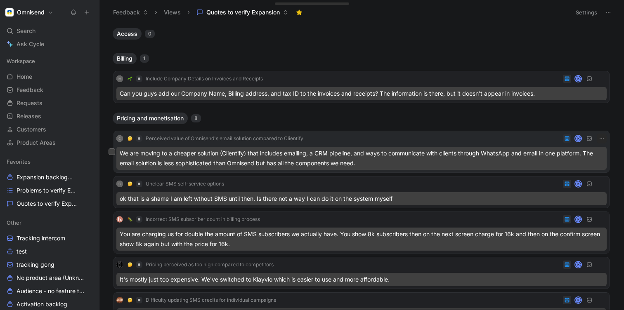
click at [147, 156] on div "We are moving to a cheaper solution (Clientify) that includes emailing, a CRM p…" at bounding box center [361, 158] width 490 height 23
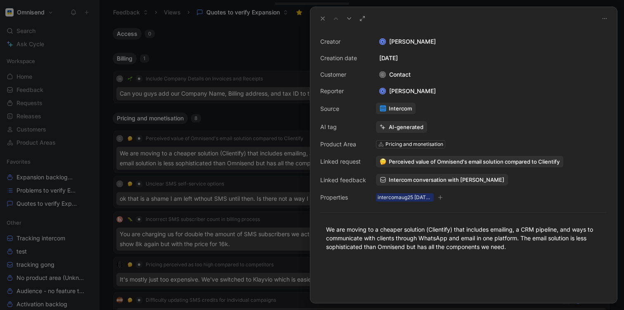
click at [388, 148] on div "Pricing and monetisation" at bounding box center [415, 144] width 58 height 8
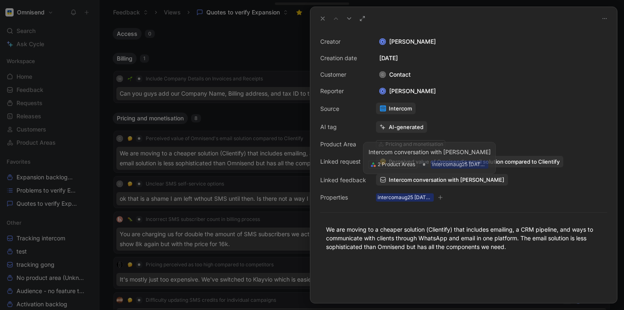
click at [409, 180] on span "Intercom conversation with Macron" at bounding box center [447, 179] width 116 height 7
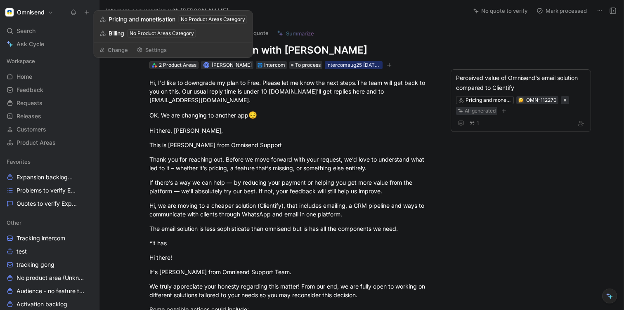
click at [173, 64] on div "2 Product Areas" at bounding box center [178, 65] width 38 height 8
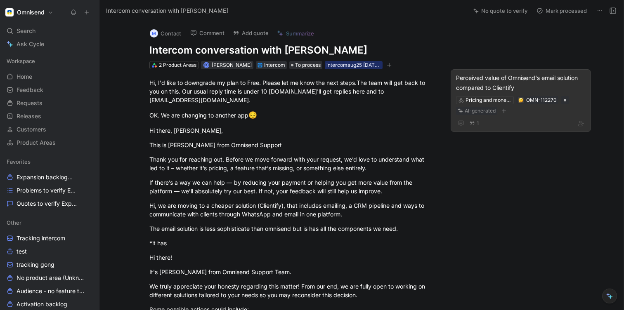
click at [473, 83] on div "Perceived value of Omnisend's email solution compared to Clientify" at bounding box center [521, 83] width 130 height 20
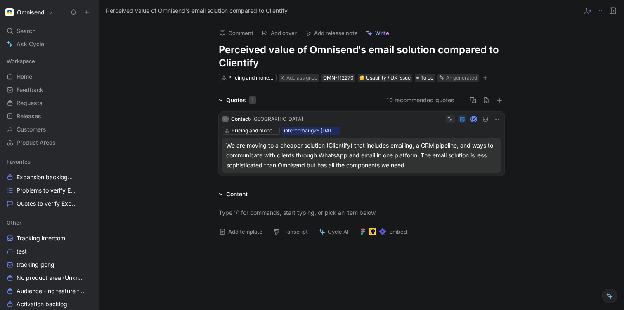
click at [350, 110] on div "C Contact · Macron K Pricing and monetisation intercomaug25 25-08-2025 10:40 We…" at bounding box center [362, 142] width 286 height 74
click at [363, 78] on img at bounding box center [362, 78] width 5 height 5
click at [449, 119] on icon at bounding box center [450, 119] width 6 height 6
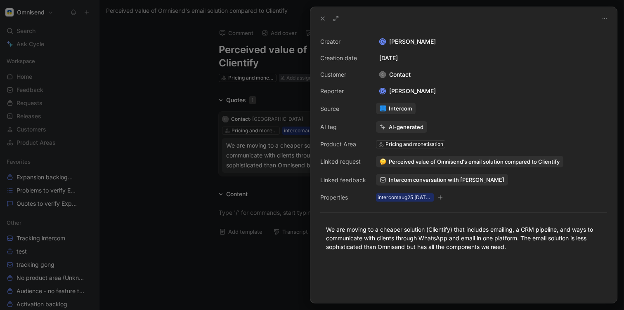
click at [386, 126] on button "AI-generated" at bounding box center [401, 127] width 51 height 12
click at [380, 163] on img at bounding box center [383, 162] width 7 height 7
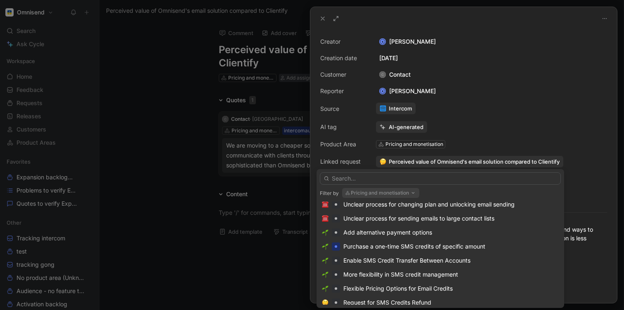
scroll to position [480, 0]
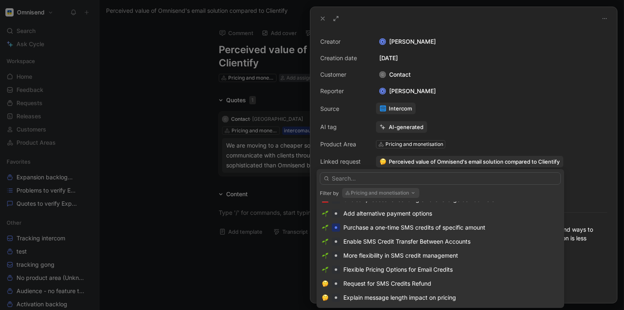
click at [376, 192] on button "Pricing and monetisation" at bounding box center [380, 193] width 77 height 10
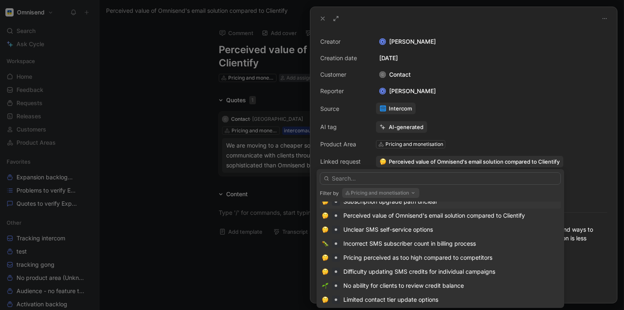
scroll to position [116, 0]
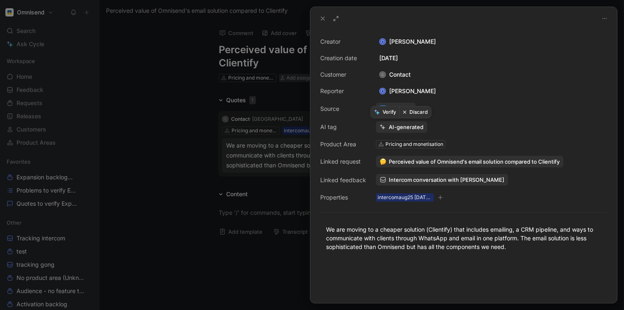
click at [383, 112] on button "Verify" at bounding box center [385, 112] width 28 height 12
click at [322, 19] on use at bounding box center [322, 18] width 3 height 3
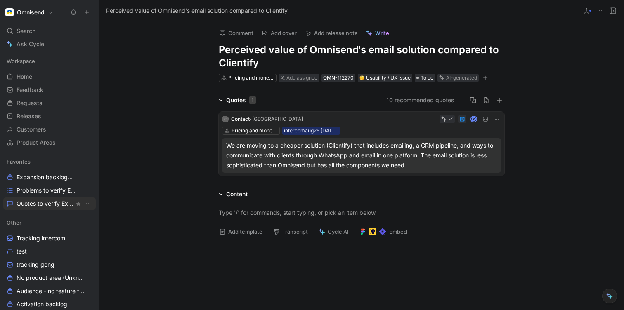
click at [26, 202] on span "Quotes to verify Expansion" at bounding box center [46, 204] width 58 height 8
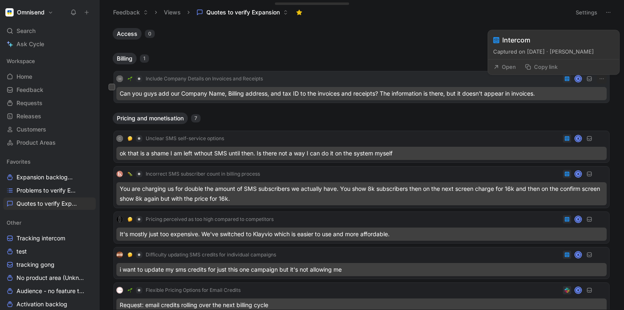
click at [566, 80] on use at bounding box center [567, 79] width 5 height 5
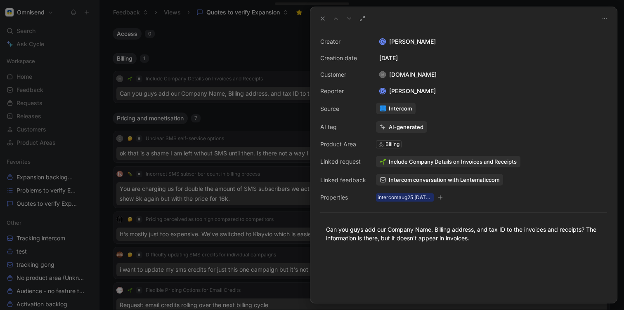
click at [396, 126] on div "AI-generated" at bounding box center [406, 126] width 35 height 7
click at [384, 125] on icon at bounding box center [383, 127] width 6 height 6
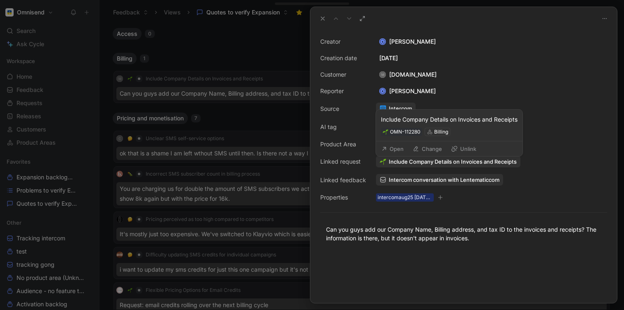
click at [357, 123] on div "AI tag" at bounding box center [343, 127] width 46 height 10
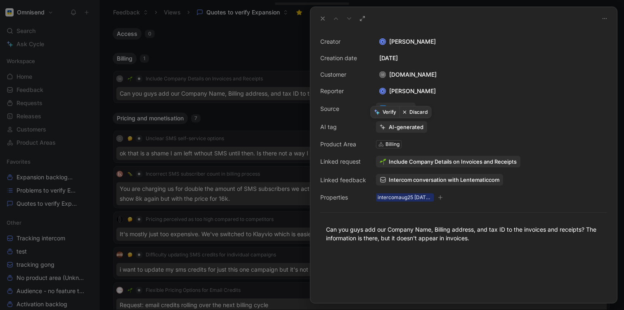
click at [384, 113] on button "Verify" at bounding box center [385, 112] width 28 height 12
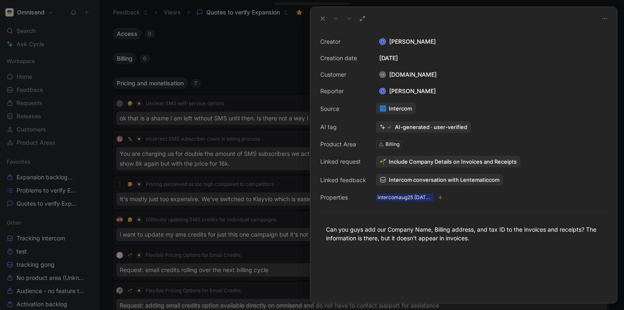
click at [323, 18] on use at bounding box center [322, 18] width 3 height 3
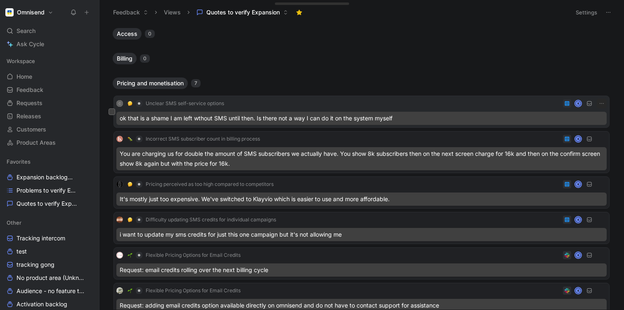
click at [477, 101] on div "C Unclear SMS self-service options K" at bounding box center [361, 104] width 490 height 10
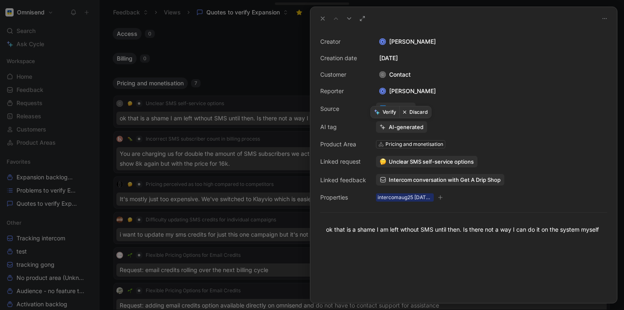
click at [386, 113] on button "Verify" at bounding box center [385, 112] width 28 height 12
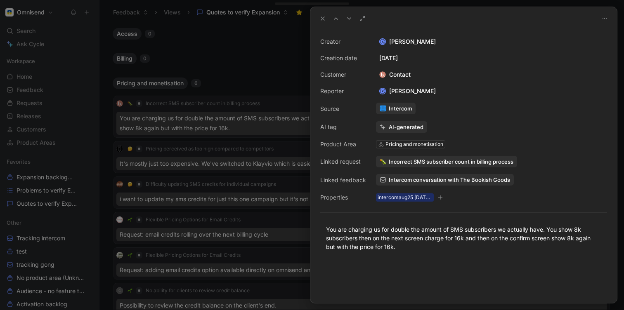
click at [327, 21] on button at bounding box center [323, 19] width 12 height 12
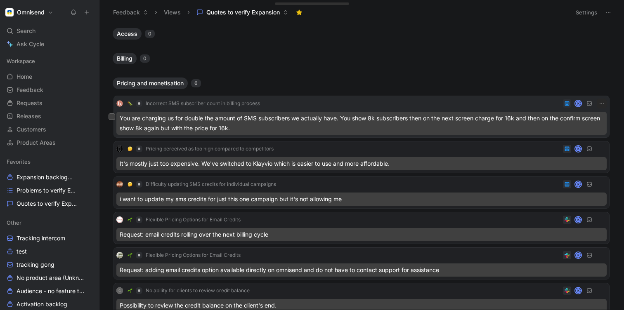
click at [266, 118] on div "You are charging us for double the amount of SMS subscribers we actually have. …" at bounding box center [361, 123] width 490 height 23
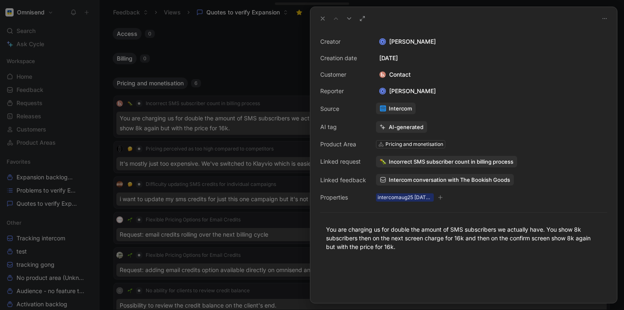
click at [398, 179] on span "Intercom conversation with The Bookish Goods" at bounding box center [449, 179] width 121 height 7
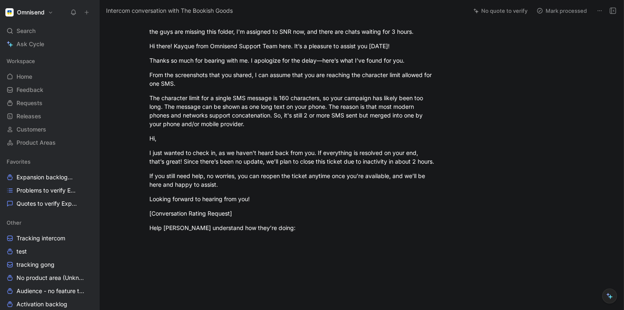
scroll to position [156, 0]
click at [161, 154] on div "I just wanted to check in, as we haven’t heard back from you. If everything is …" at bounding box center [292, 157] width 286 height 17
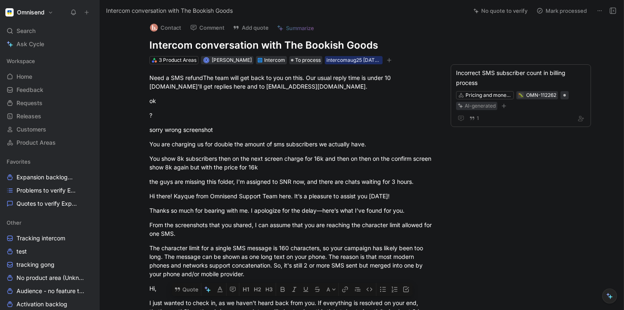
scroll to position [0, 0]
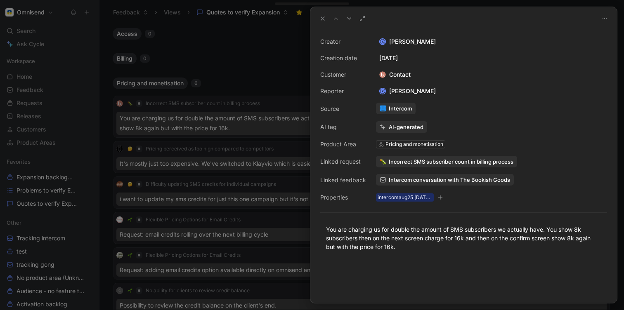
click at [385, 163] on img at bounding box center [383, 162] width 7 height 7
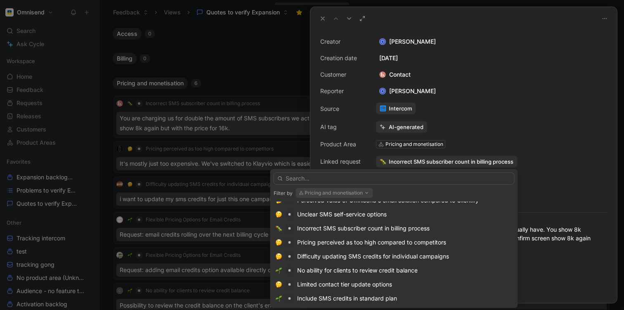
scroll to position [213, 0]
click at [301, 178] on input "text" at bounding box center [394, 179] width 241 height 12
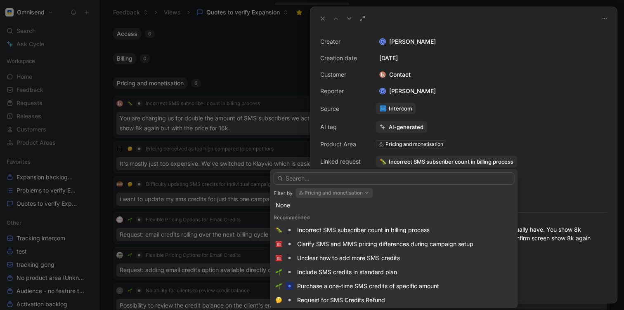
scroll to position [0, 0]
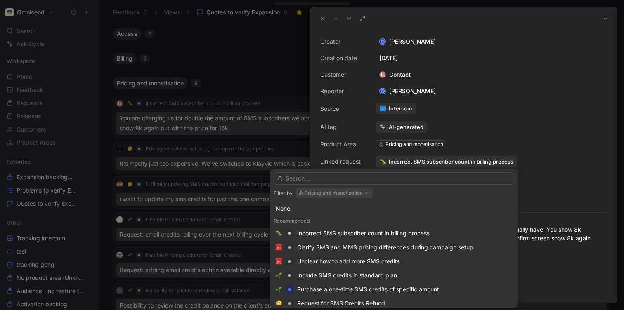
click at [294, 175] on input "text" at bounding box center [394, 179] width 241 height 12
type input "c"
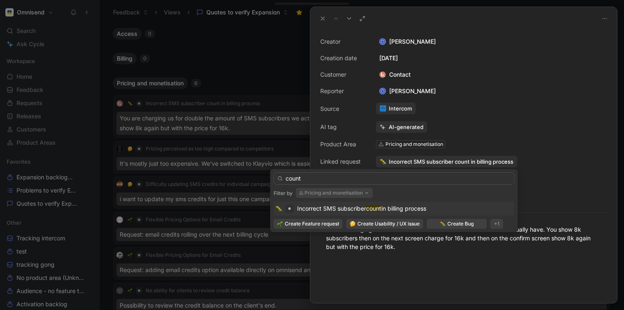
click at [308, 177] on input "count" at bounding box center [394, 179] width 241 height 12
type input "count"
click at [278, 208] on img at bounding box center [279, 209] width 7 height 7
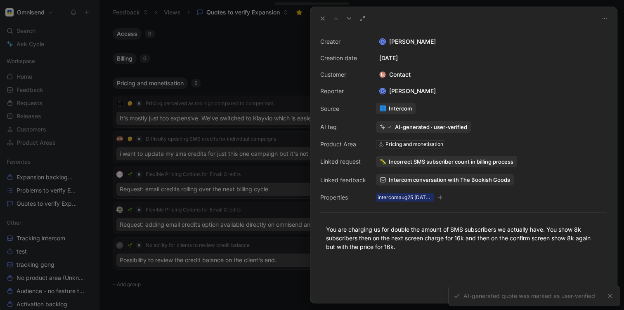
click at [381, 162] on div "3 Product Areas" at bounding box center [405, 161] width 48 height 7
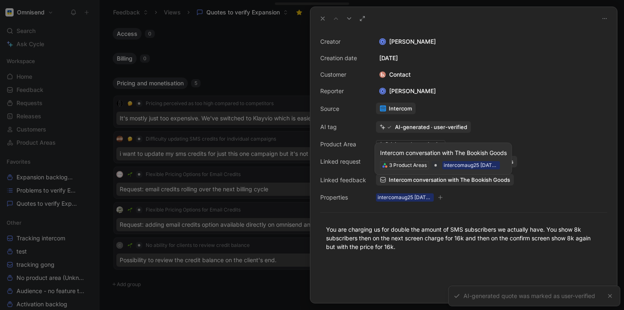
click at [365, 173] on div "Creator K Kasparas Toliušis Creation date August 25, 2025 Customer Contact Repo…" at bounding box center [463, 120] width 287 height 166
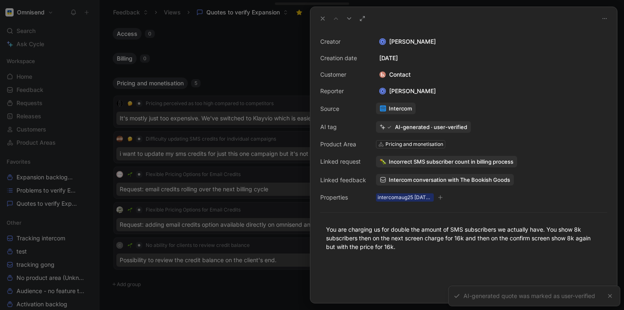
click at [391, 164] on span "Incorrect SMS subscriber count in billing process" at bounding box center [451, 161] width 125 height 7
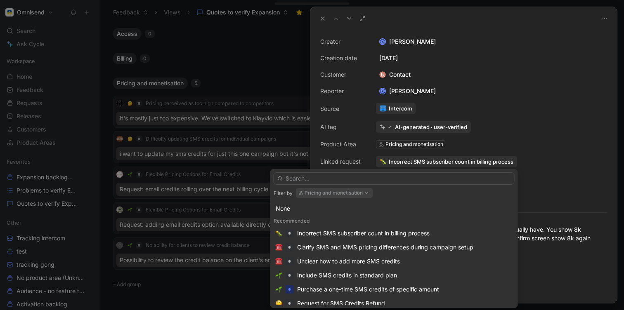
click at [307, 177] on input "text" at bounding box center [394, 179] width 241 height 12
click at [291, 179] on input "text" at bounding box center [394, 179] width 241 height 12
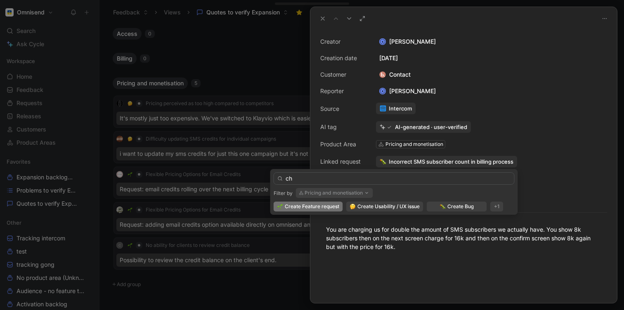
type input "c"
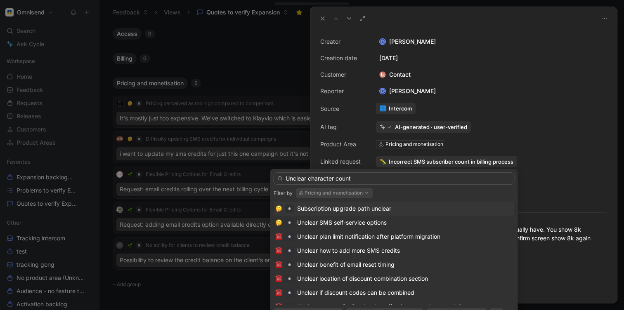
click at [363, 177] on input "Unclear character count" at bounding box center [394, 179] width 241 height 12
type input "Unclear character count"
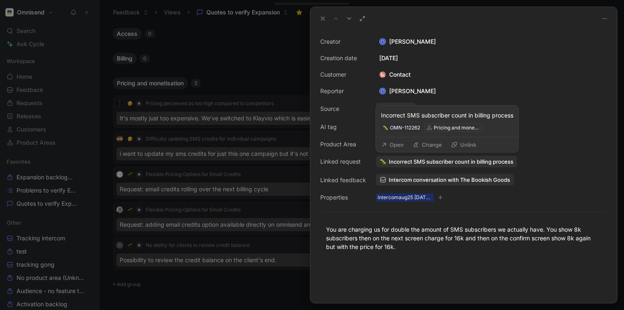
click at [428, 144] on button "Change" at bounding box center [427, 145] width 37 height 12
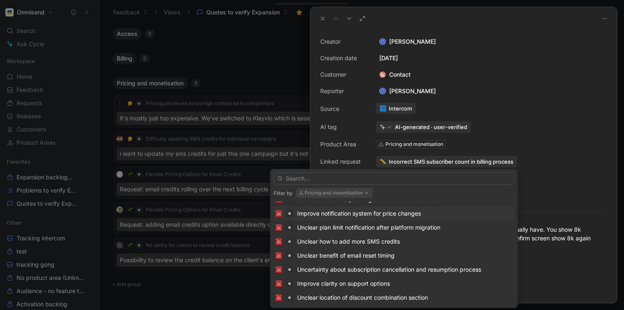
scroll to position [356, 0]
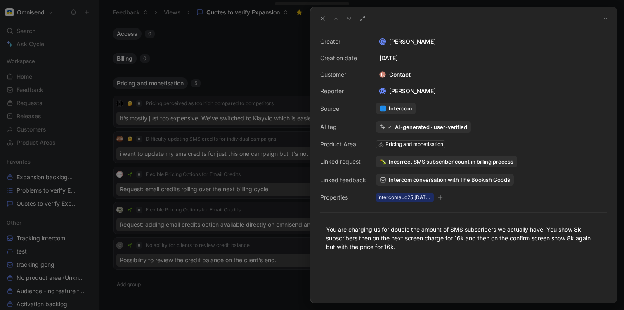
click at [363, 40] on div "Creator" at bounding box center [343, 42] width 46 height 10
click at [364, 21] on icon at bounding box center [362, 18] width 7 height 7
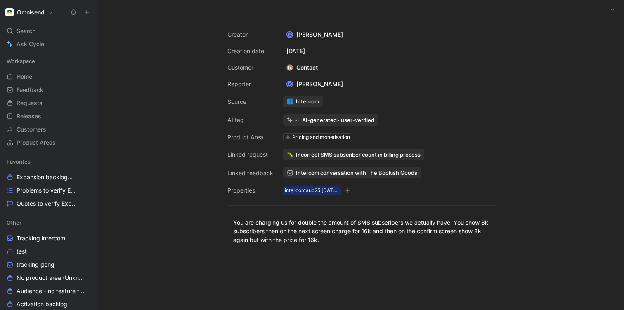
click at [289, 156] on img at bounding box center [290, 154] width 7 height 7
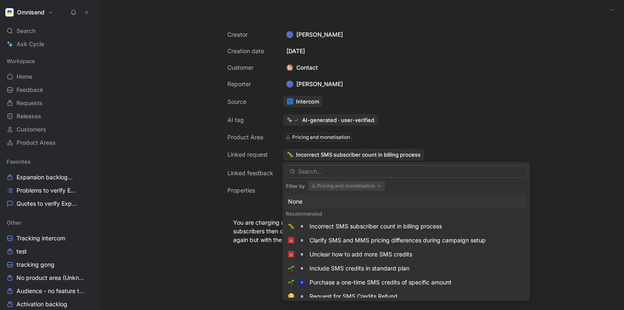
click at [301, 199] on div "None" at bounding box center [406, 202] width 237 height 10
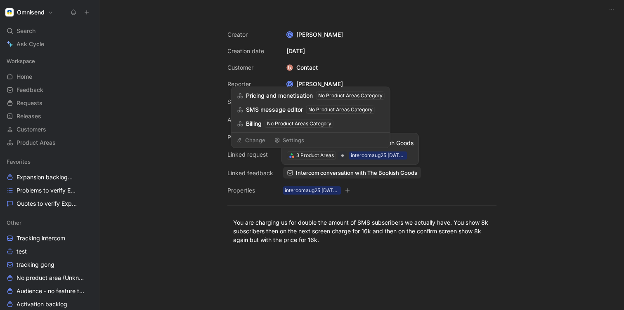
click at [275, 156] on div "Creator K Kasparas Toliušis Creation date August 25, 2025 Customer Contact Repo…" at bounding box center [361, 113] width 269 height 166
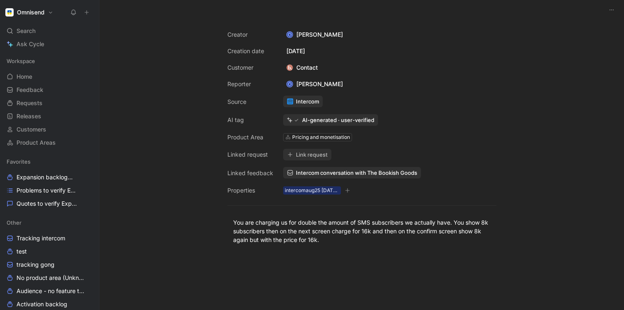
click at [297, 156] on button "Link request" at bounding box center [307, 155] width 48 height 12
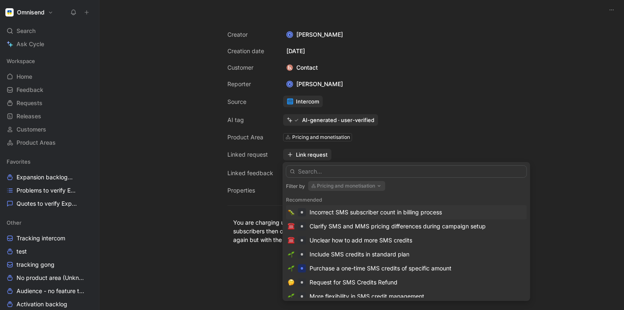
click at [305, 172] on input "text" at bounding box center [406, 172] width 241 height 12
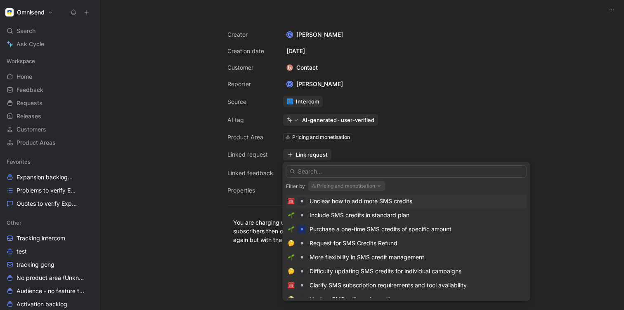
scroll to position [38, 0]
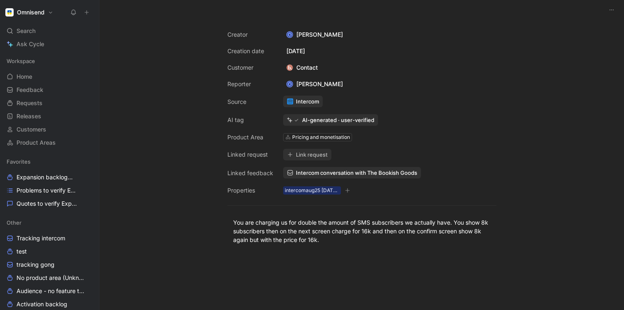
click at [288, 155] on icon at bounding box center [290, 154] width 5 height 5
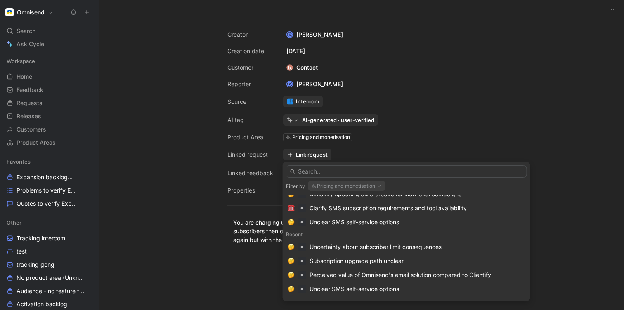
scroll to position [0, 0]
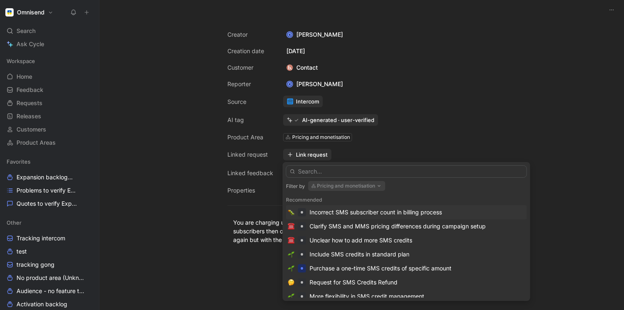
click at [296, 166] on input "text" at bounding box center [406, 172] width 241 height 12
click at [298, 171] on input "text" at bounding box center [406, 172] width 241 height 12
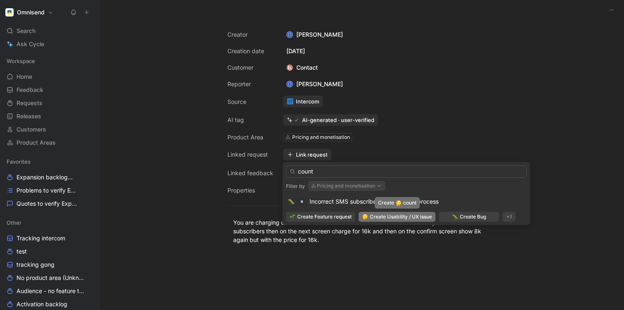
type input "count"
click at [377, 217] on span "Create Usability / UX issue" at bounding box center [401, 217] width 62 height 8
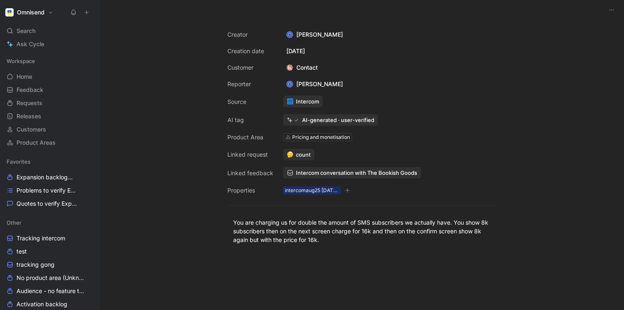
click at [300, 154] on span "count" at bounding box center [303, 154] width 15 height 7
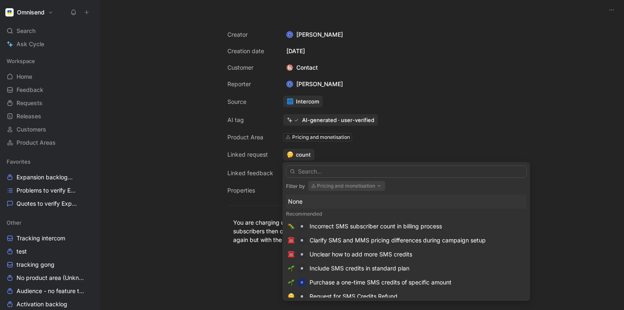
click at [310, 172] on input "text" at bounding box center [406, 172] width 241 height 12
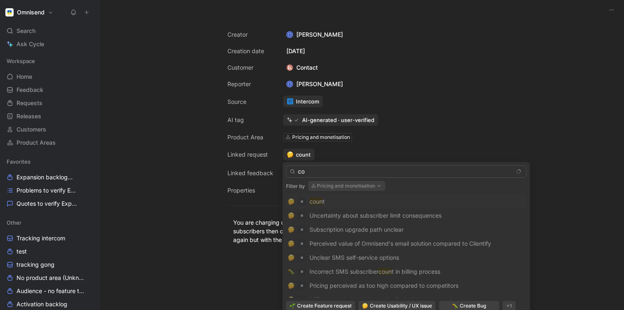
type input "c"
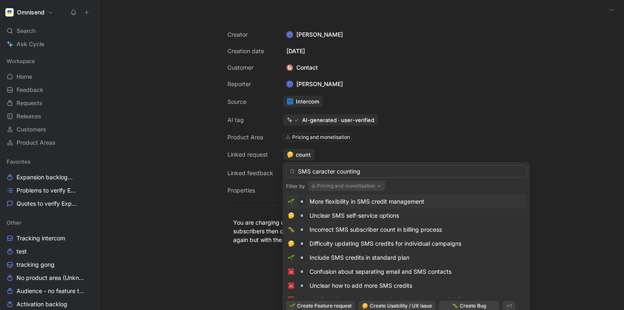
click at [299, 171] on input "SMS caracter counting" at bounding box center [406, 172] width 241 height 12
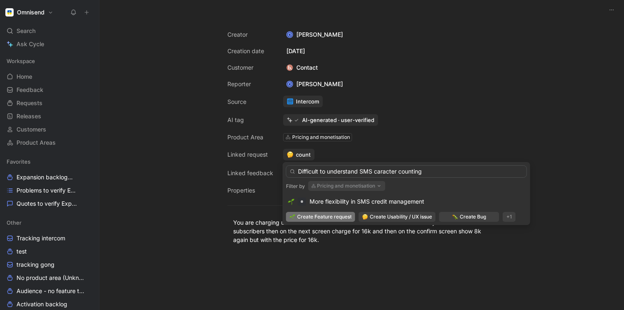
click at [381, 170] on input "Difficult to understand SMS caracter counting" at bounding box center [406, 172] width 241 height 12
click at [377, 175] on input "Difficult to understand SMS caracter counting" at bounding box center [406, 172] width 241 height 12
click at [428, 174] on input "Difficult to understand SMS character counting" at bounding box center [406, 172] width 241 height 12
click at [298, 173] on input "Difficult to understand SMS character counting" at bounding box center [406, 172] width 241 height 12
click at [408, 170] on input "Difficult to understand SMS character counting" at bounding box center [406, 172] width 241 height 12
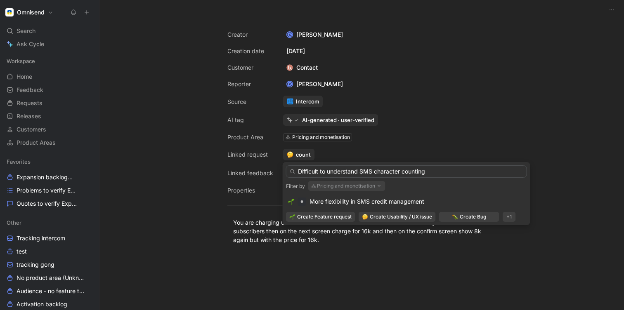
click at [441, 169] on input "Difficult to understand SMS character counting" at bounding box center [406, 172] width 241 height 12
click at [429, 173] on input "Difficult to understand SMS character counting" at bounding box center [406, 172] width 241 height 12
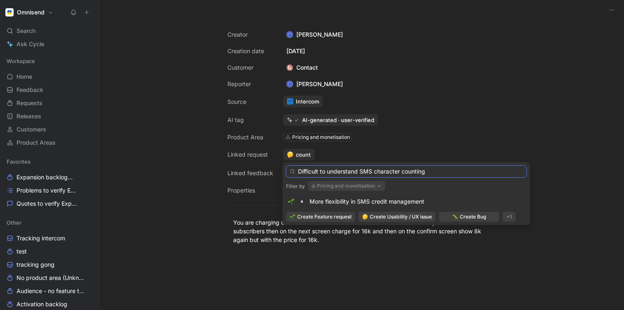
click at [310, 172] on input "Difficult to understand SMS character counting" at bounding box center [406, 172] width 241 height 12
click at [330, 171] on input "Difficult to understand SMS character counting" at bounding box center [406, 172] width 241 height 12
drag, startPoint x: 440, startPoint y: 170, endPoint x: 361, endPoint y: 167, distance: 78.9
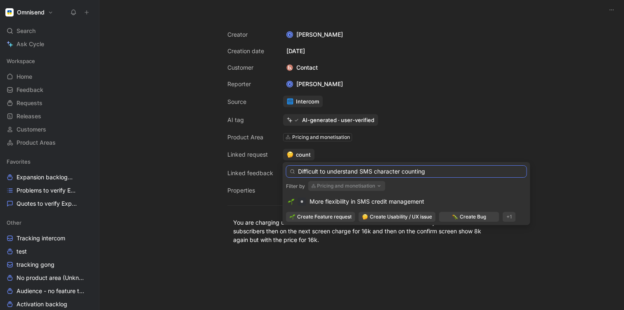
click at [361, 167] on input "Difficult to understand SMS character counting" at bounding box center [406, 172] width 241 height 12
paste input "understand how SMS character limits affect pricing"
click at [379, 171] on input "Difficult to understand understand how SMS character limits affect pricing" at bounding box center [406, 172] width 241 height 12
click at [438, 171] on input "Difficult to understand how SMS character limits affect pricing" at bounding box center [406, 172] width 241 height 12
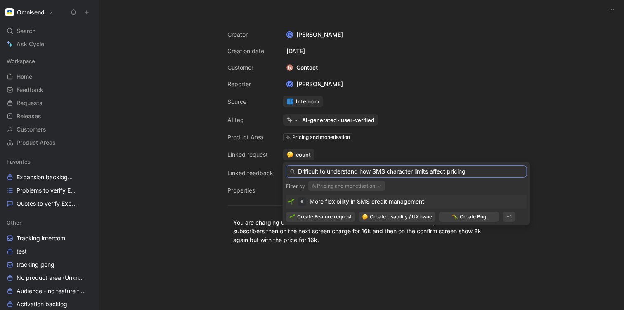
click at [478, 172] on input "Difficult to understand how SMS character limits affect pricing" at bounding box center [406, 172] width 241 height 12
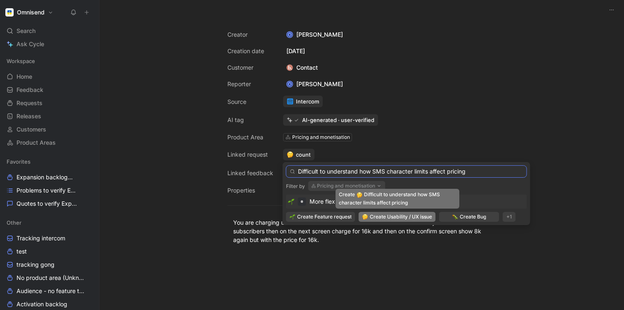
type input "Difficult to understand how SMS character limits affect pricing"
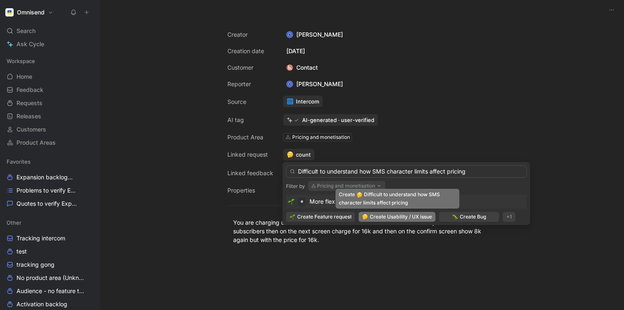
click at [369, 218] on div "Create Usability / UX issue" at bounding box center [397, 217] width 70 height 8
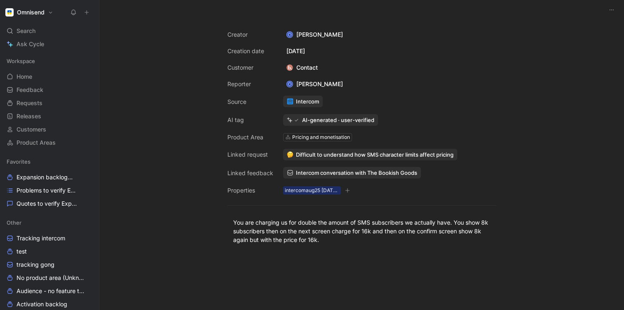
click at [183, 130] on div "Creator K Kasparas Toliušis Creation date August 25, 2025 Customer Contact Repo…" at bounding box center [361, 165] width 525 height 291
click at [28, 206] on span "Quotes to verify Expansion" at bounding box center [46, 204] width 58 height 8
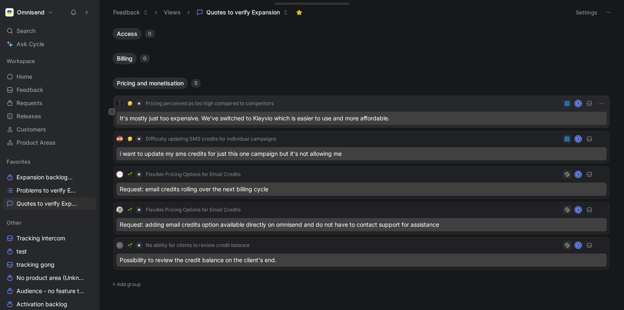
click at [343, 119] on div "It's mostly just too expensive. We've switched to Klayvio which is easier to us…" at bounding box center [361, 118] width 490 height 13
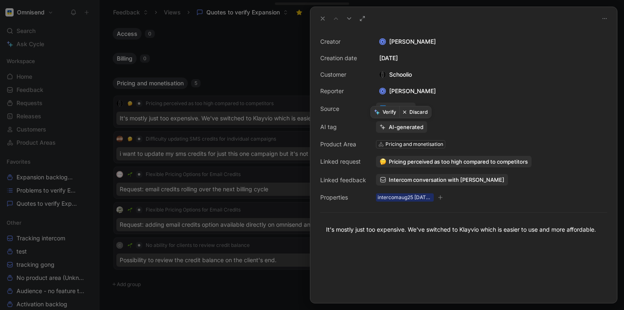
click at [425, 114] on button "Discard" at bounding box center [416, 112] width 32 height 12
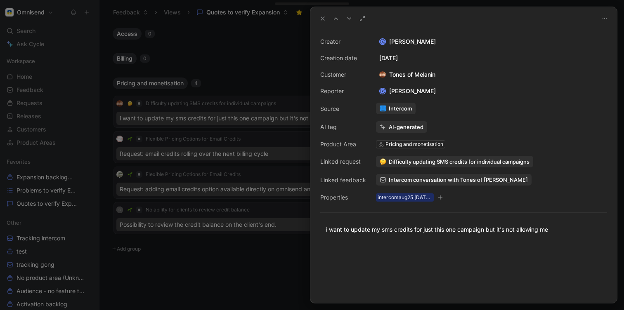
click at [135, 120] on div at bounding box center [312, 155] width 624 height 310
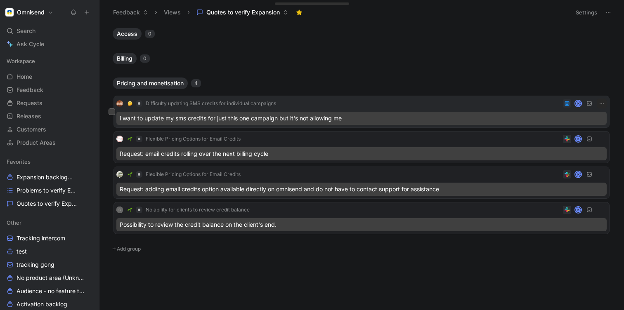
click at [146, 122] on div "i want to update my sms credits for just this one campaign but it's not allowin…" at bounding box center [361, 118] width 490 height 13
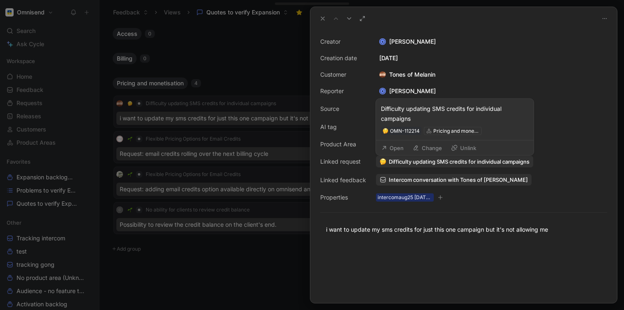
click at [383, 162] on img at bounding box center [383, 162] width 7 height 7
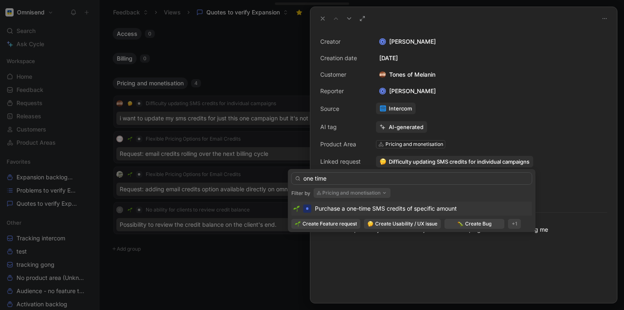
type input "one time"
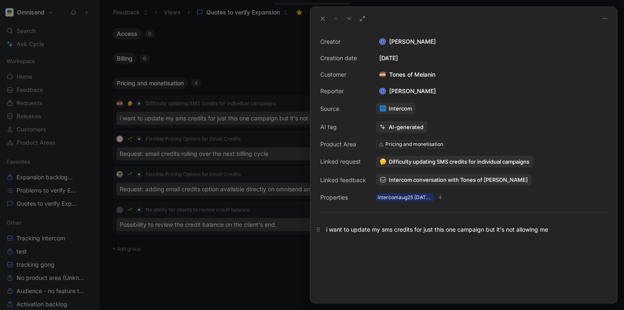
click at [343, 230] on div "i want to update my sms credits for just this one campaign but it's not allowin…" at bounding box center [463, 229] width 275 height 9
click at [358, 275] on div at bounding box center [463, 273] width 307 height 60
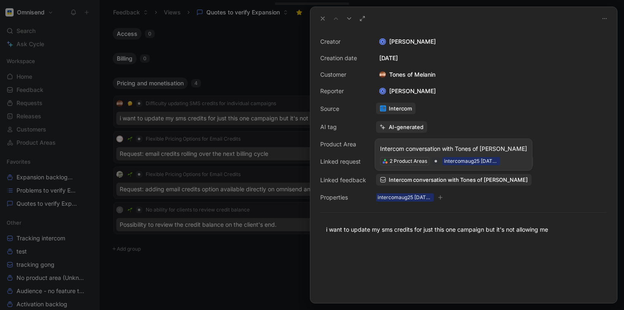
click at [415, 181] on span "Intercom conversation with Tones of Melanin" at bounding box center [458, 179] width 139 height 7
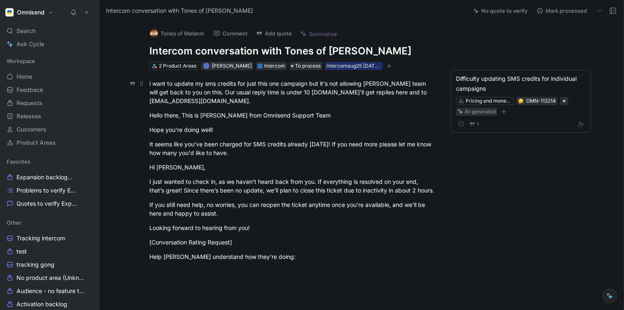
click at [206, 94] on div "i want to update my sms credits for just this one campaign but it's not allowin…" at bounding box center [292, 92] width 286 height 26
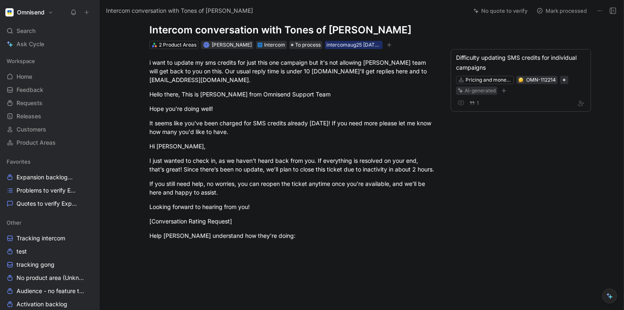
scroll to position [22, 0]
click at [374, 58] on div "i want to update my sms credits for just this one campaign but it's not allowin…" at bounding box center [292, 70] width 286 height 26
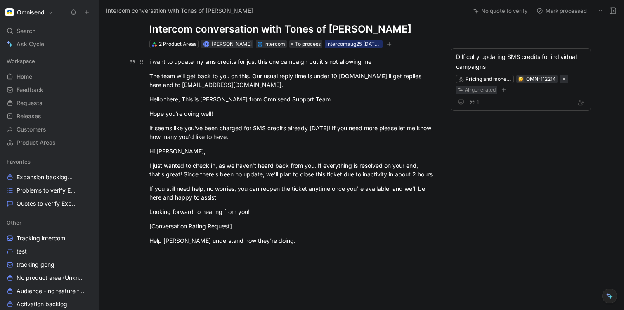
click at [379, 59] on div "i want to update my sms credits for just this one campaign but it's not allowin…" at bounding box center [292, 61] width 286 height 9
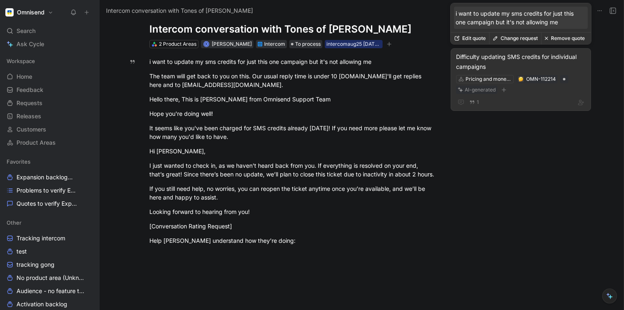
click at [494, 56] on div "Difficulty updating SMS credits for individual campaigns" at bounding box center [521, 62] width 130 height 20
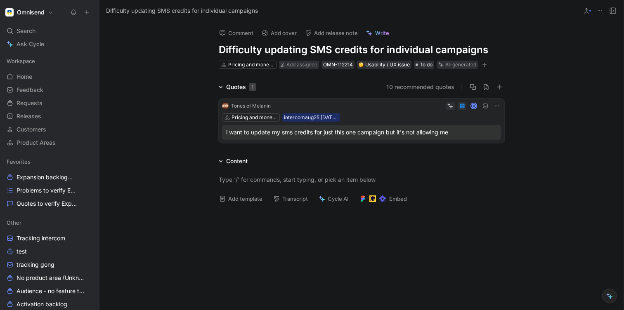
click at [309, 46] on h1 "Difficulty updating SMS credits for individual campaigns" at bounding box center [362, 49] width 286 height 13
click at [303, 46] on h1 "Difficulty updating SMS credits for individual campaigns" at bounding box center [362, 49] width 286 height 13
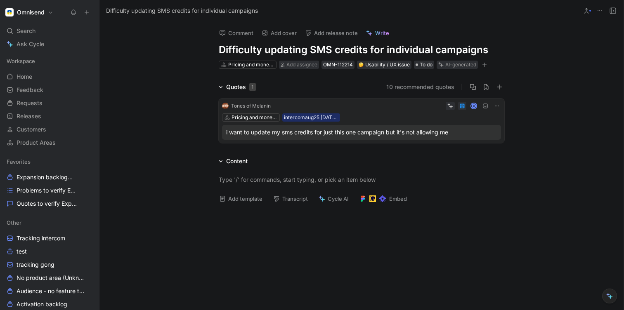
click at [303, 46] on h1 "Difficulty updating SMS credits for individual campaigns" at bounding box center [362, 49] width 286 height 13
click at [223, 163] on div "Content" at bounding box center [232, 161] width 35 height 10
click at [223, 162] on div "Content" at bounding box center [232, 161] width 35 height 10
click at [189, 111] on div "Quotes 1 10 recommended quotes Tones of Melanin K Pricing and monetisation inte…" at bounding box center [361, 114] width 524 height 64
click at [31, 201] on span "Quotes to verify Expansion" at bounding box center [46, 204] width 58 height 8
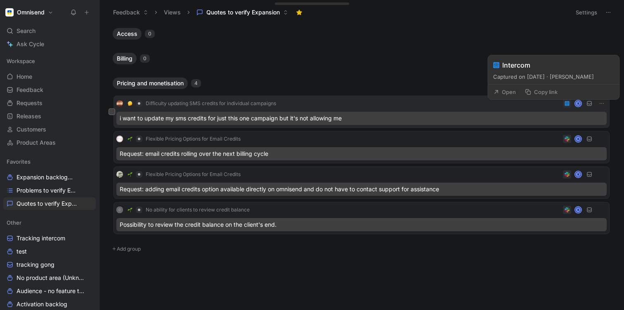
click at [504, 105] on div "Difficulty updating SMS credits for individual campaigns K" at bounding box center [361, 104] width 490 height 10
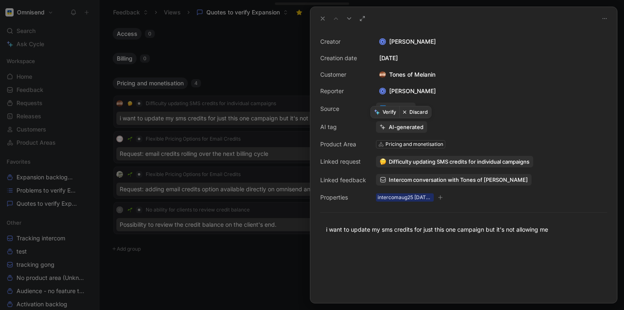
click at [386, 113] on button "Verify" at bounding box center [385, 112] width 28 height 12
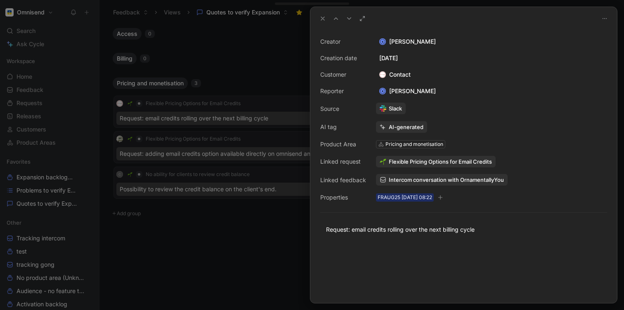
click at [269, 85] on div at bounding box center [312, 155] width 624 height 310
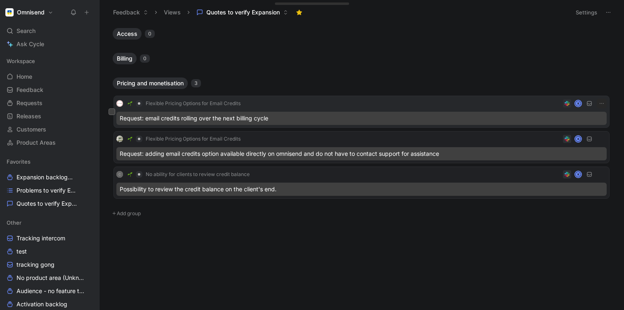
click at [260, 103] on div "Flexible Pricing Options for Email Credits K" at bounding box center [361, 104] width 490 height 10
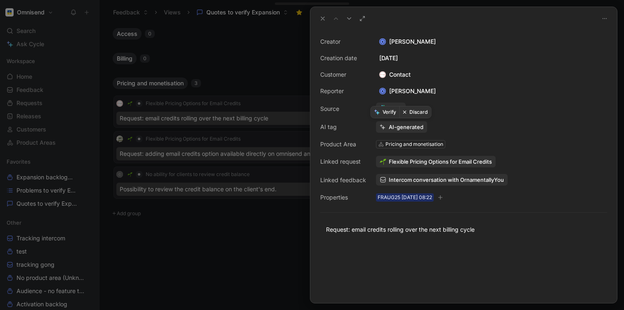
click at [386, 113] on button "Verify" at bounding box center [385, 112] width 28 height 12
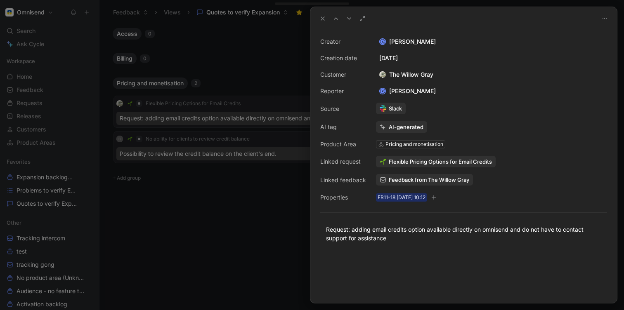
click at [240, 74] on div at bounding box center [312, 155] width 624 height 310
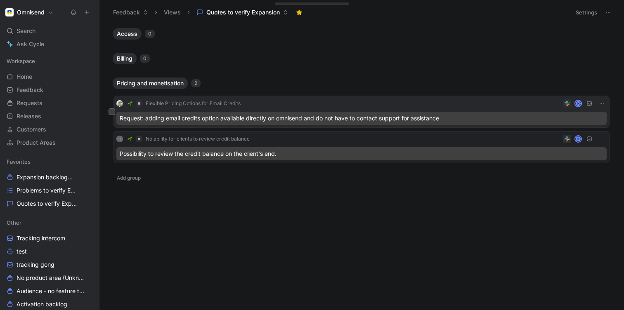
click at [227, 119] on div "Request: adding email credits option available directly on omnisend and do not …" at bounding box center [361, 118] width 490 height 13
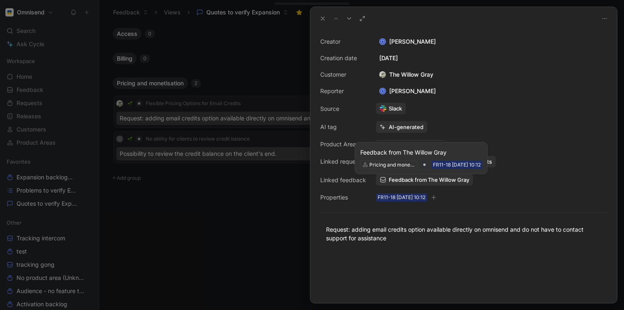
click at [395, 179] on span "Feedback from The Willow Gray" at bounding box center [429, 179] width 80 height 7
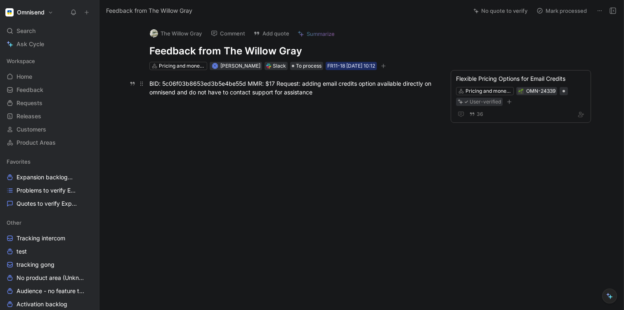
click at [326, 88] on div "BID: 5c06f03b8653ed3b5e4be55d MMR: $17 Request: adding email credits option ava…" at bounding box center [292, 87] width 286 height 17
click at [320, 90] on div "BID: 5c06f03b8653ed3b5e4be55d MMR: $17 Request: adding email credits option ava…" at bounding box center [292, 87] width 286 height 17
click at [342, 63] on div "FR11-18 [DATE] 10:12" at bounding box center [351, 66] width 48 height 8
click at [252, 115] on div at bounding box center [292, 152] width 351 height 93
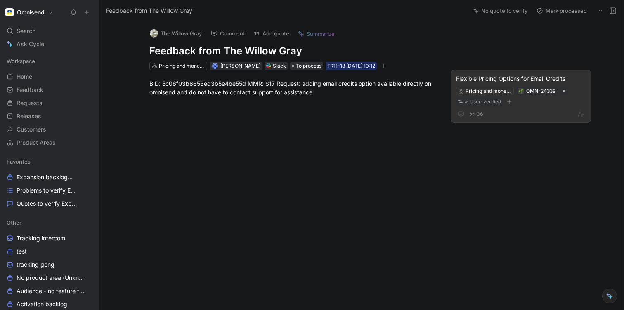
click at [509, 77] on div "Flexible Pricing Options for Email Credits" at bounding box center [521, 79] width 130 height 10
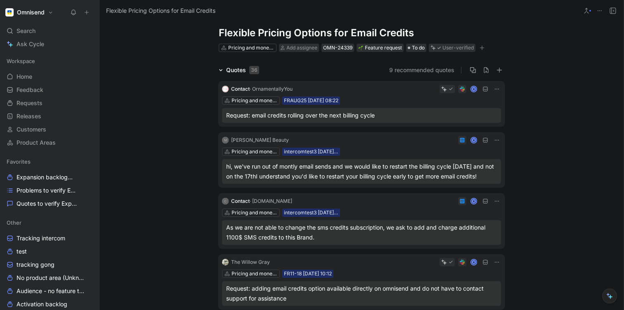
scroll to position [19, 0]
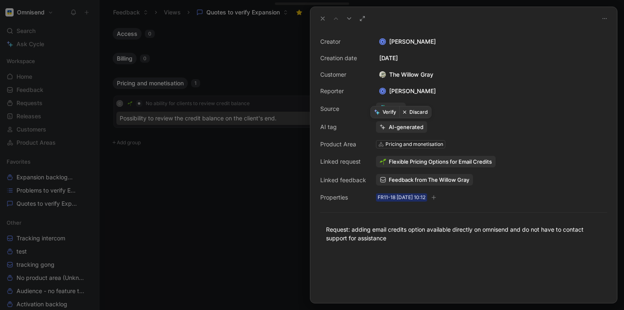
click at [383, 113] on button "Verify" at bounding box center [385, 112] width 28 height 12
click at [201, 155] on div at bounding box center [312, 155] width 624 height 310
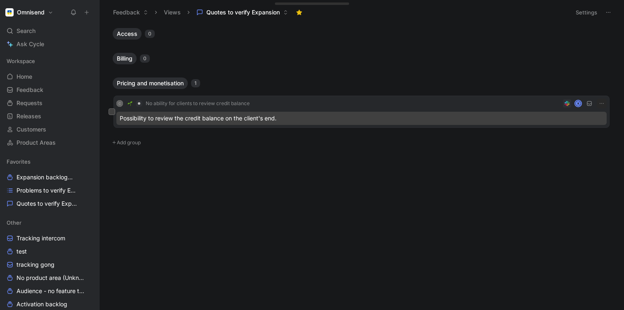
click at [211, 119] on div "Possibility to review the credit balance on the client's end." at bounding box center [361, 118] width 490 height 13
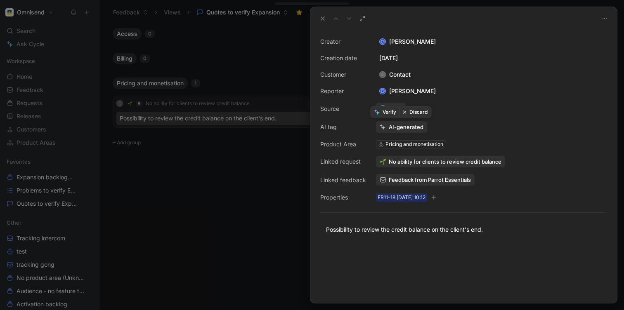
click at [388, 112] on button "Verify" at bounding box center [385, 112] width 28 height 12
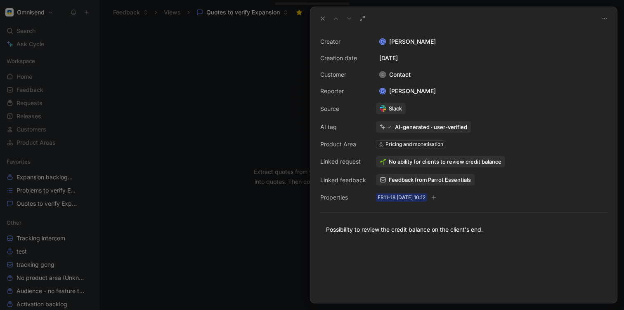
click at [132, 128] on div at bounding box center [312, 155] width 624 height 310
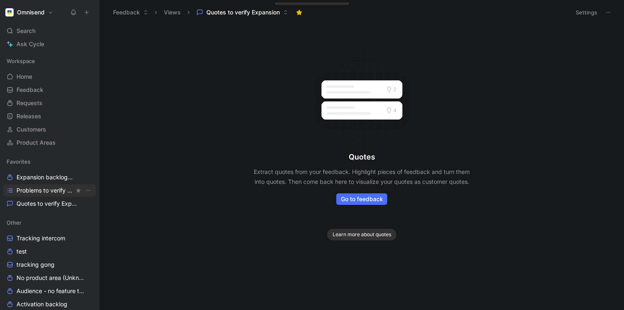
click at [30, 194] on span "Problems to verify Expansion" at bounding box center [46, 191] width 58 height 8
click at [28, 191] on span "Problems to verify Expansion" at bounding box center [46, 191] width 58 height 8
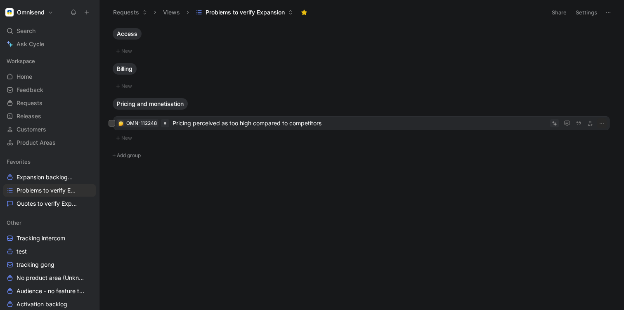
click at [272, 124] on span "Pricing perceived as too high compared to competitors" at bounding box center [360, 123] width 374 height 10
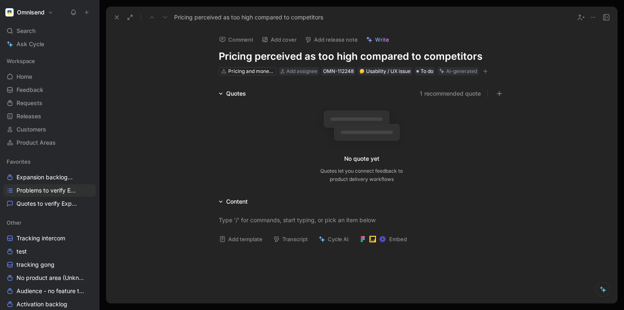
click at [116, 17] on icon at bounding box center [117, 17] width 7 height 7
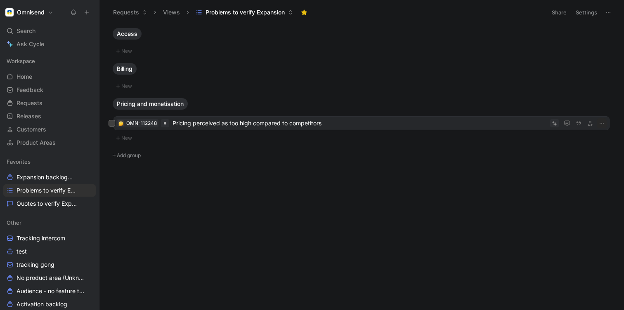
click at [293, 120] on span "Pricing perceived as too high compared to competitors" at bounding box center [360, 123] width 374 height 10
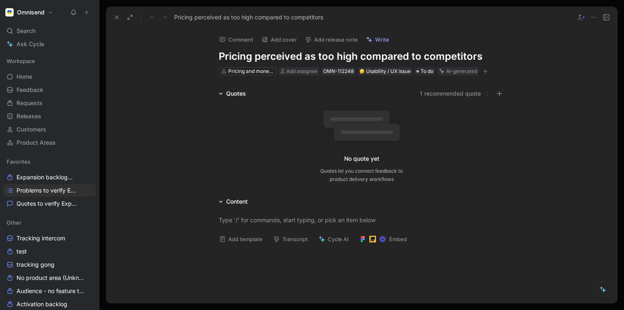
click at [218, 90] on div "Quotes" at bounding box center [232, 94] width 34 height 10
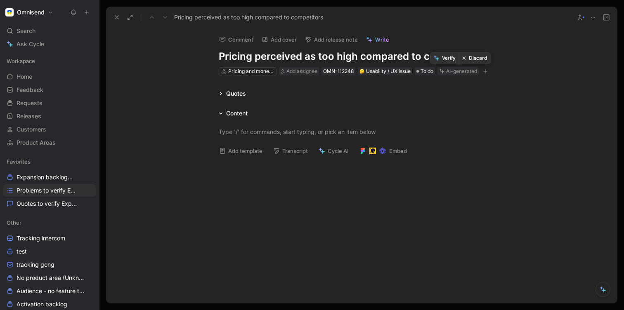
click at [483, 56] on button "Discard" at bounding box center [475, 58] width 32 height 12
click at [118, 17] on icon at bounding box center [117, 17] width 7 height 7
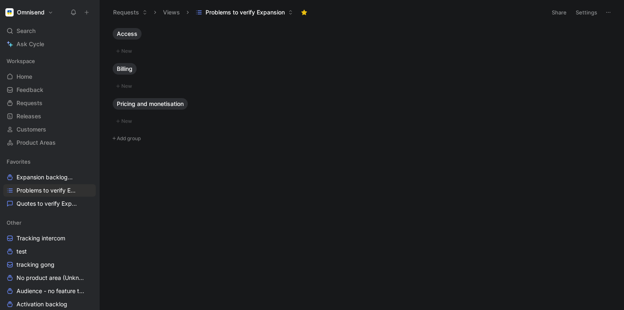
click at [167, 213] on body "Omnisend Search ⌘ K Ask Cycle Workspace Home G then H Feedback G then F Request…" at bounding box center [312, 155] width 624 height 310
click at [35, 199] on link "Quotes to verify Expansion" at bounding box center [49, 204] width 92 height 12
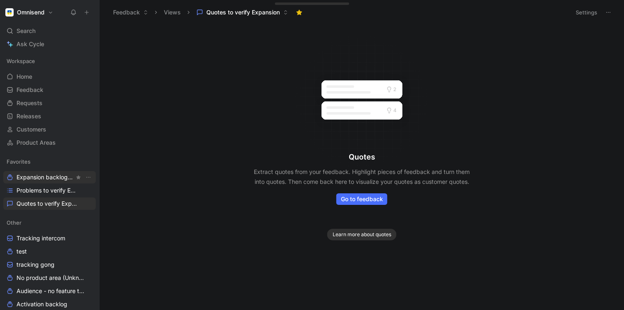
click at [31, 176] on span "Expansion backlog Other" at bounding box center [46, 177] width 58 height 9
